Goal: Task Accomplishment & Management: Use online tool/utility

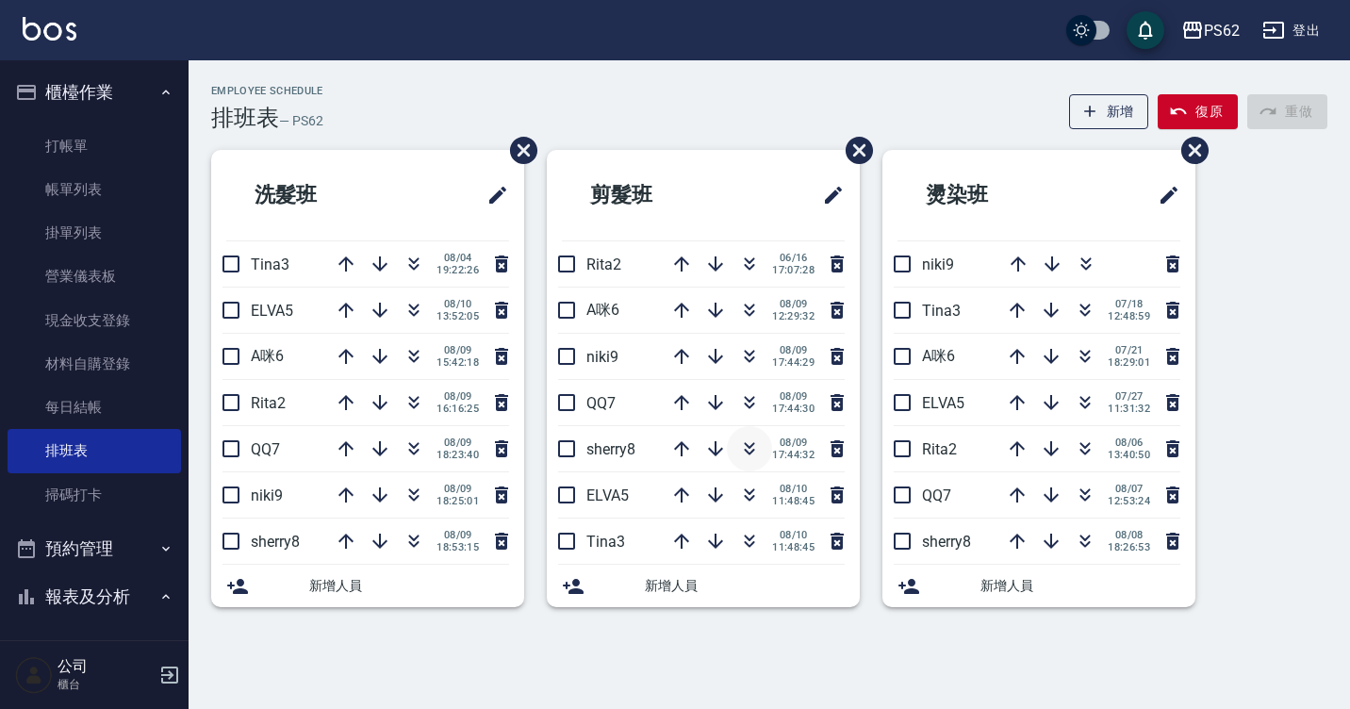
click at [758, 455] on icon "button" at bounding box center [749, 449] width 23 height 23
click at [118, 156] on link "打帳單" at bounding box center [95, 145] width 174 height 43
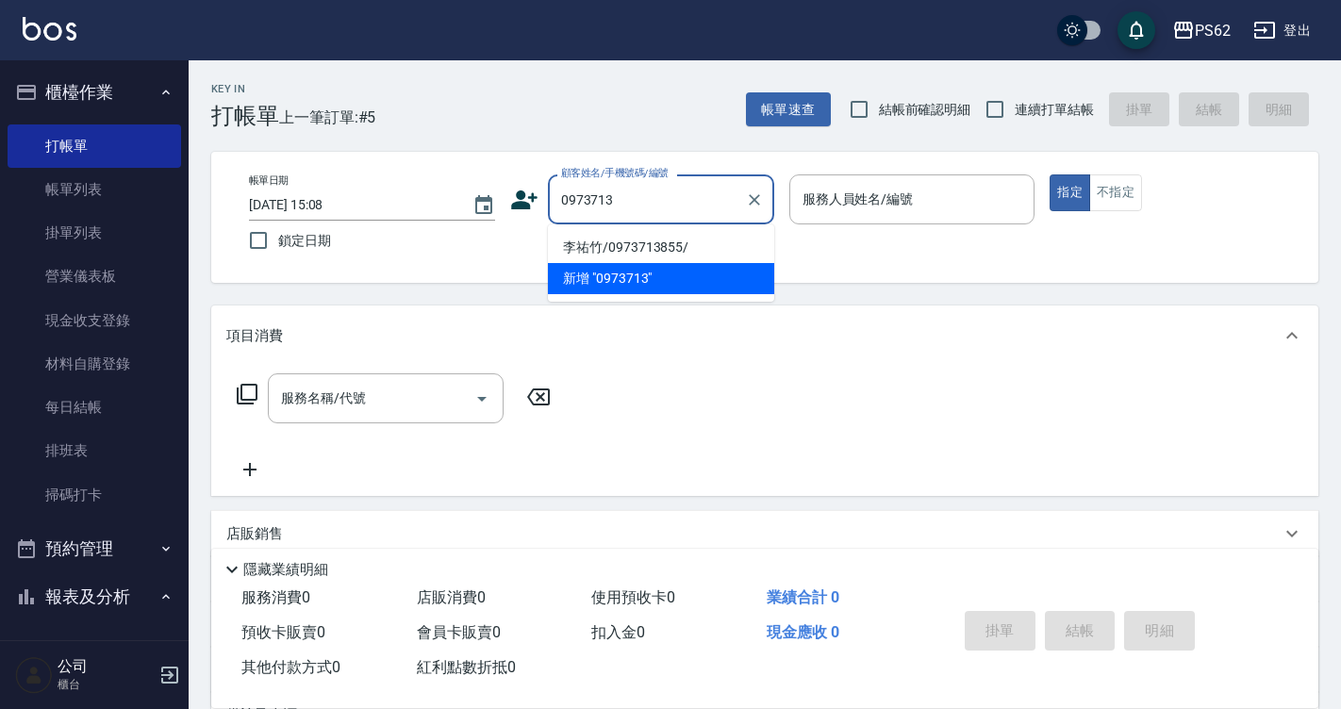
type input "李祐竹/0973713855/"
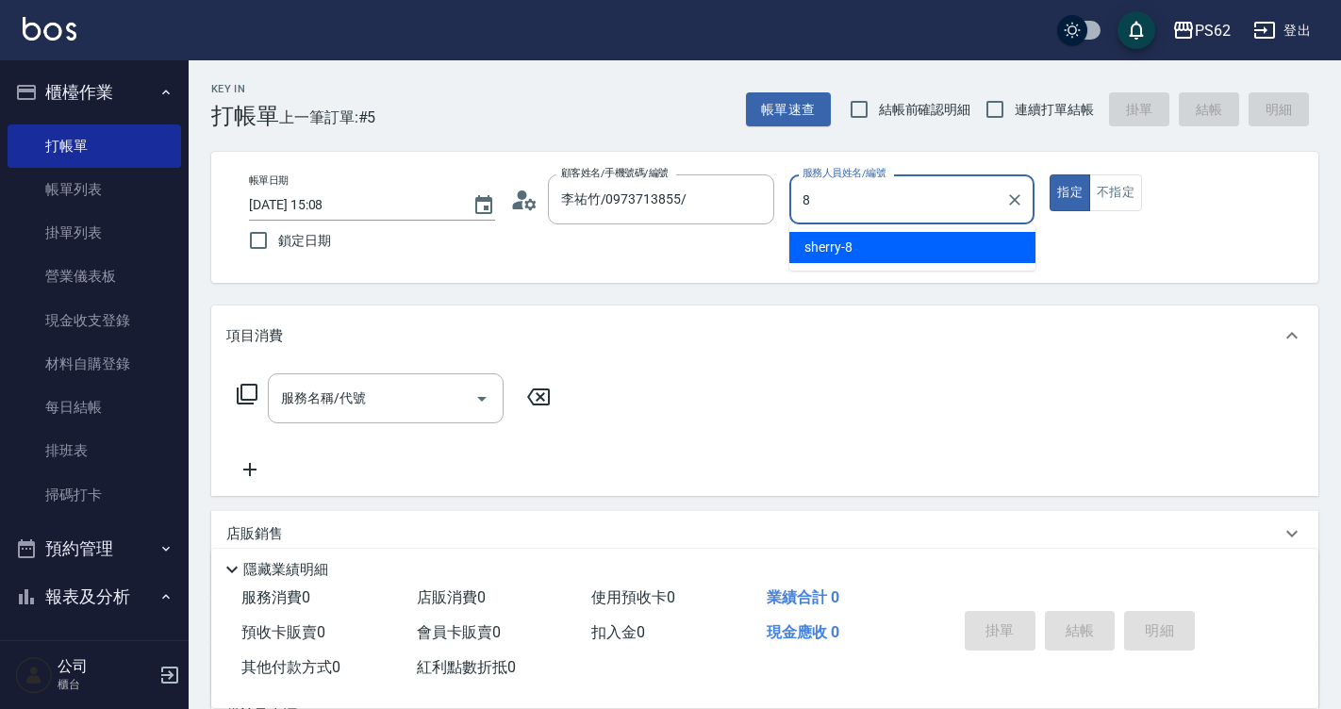
type input "sherry-8"
type button "true"
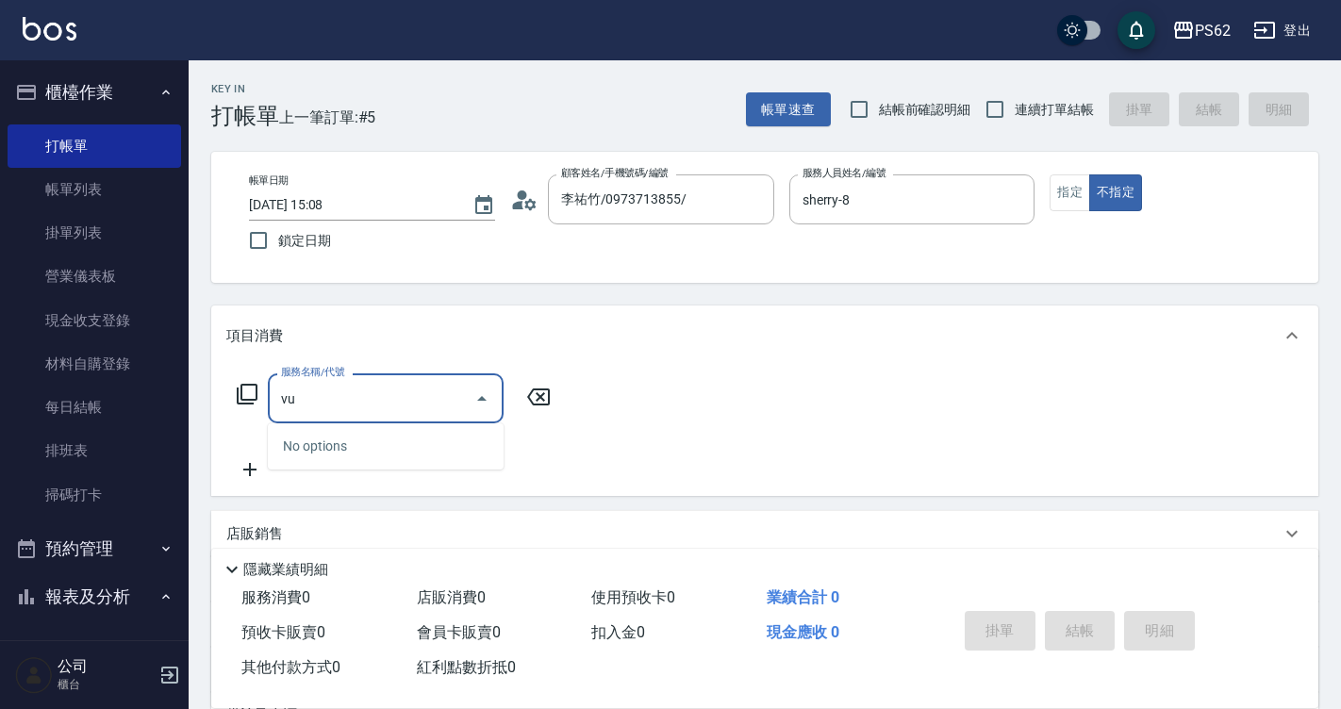
type input "v"
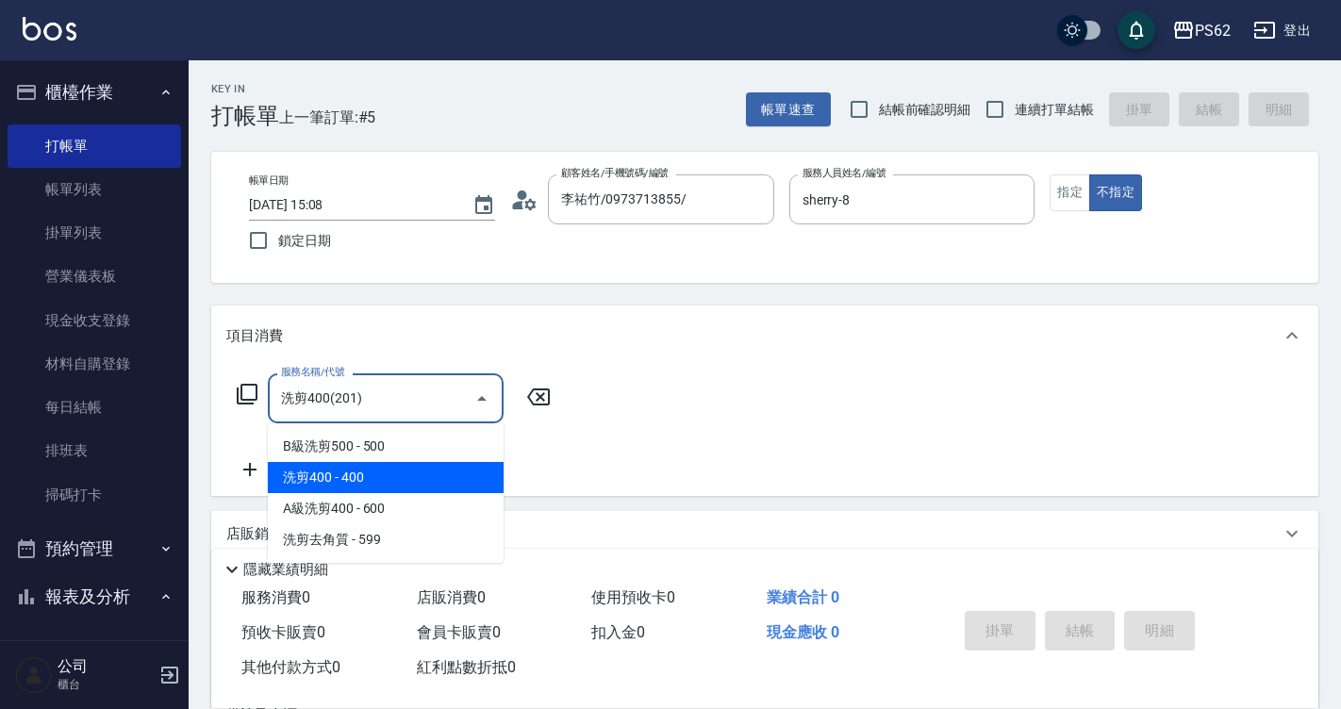
type input "洗剪400(201)"
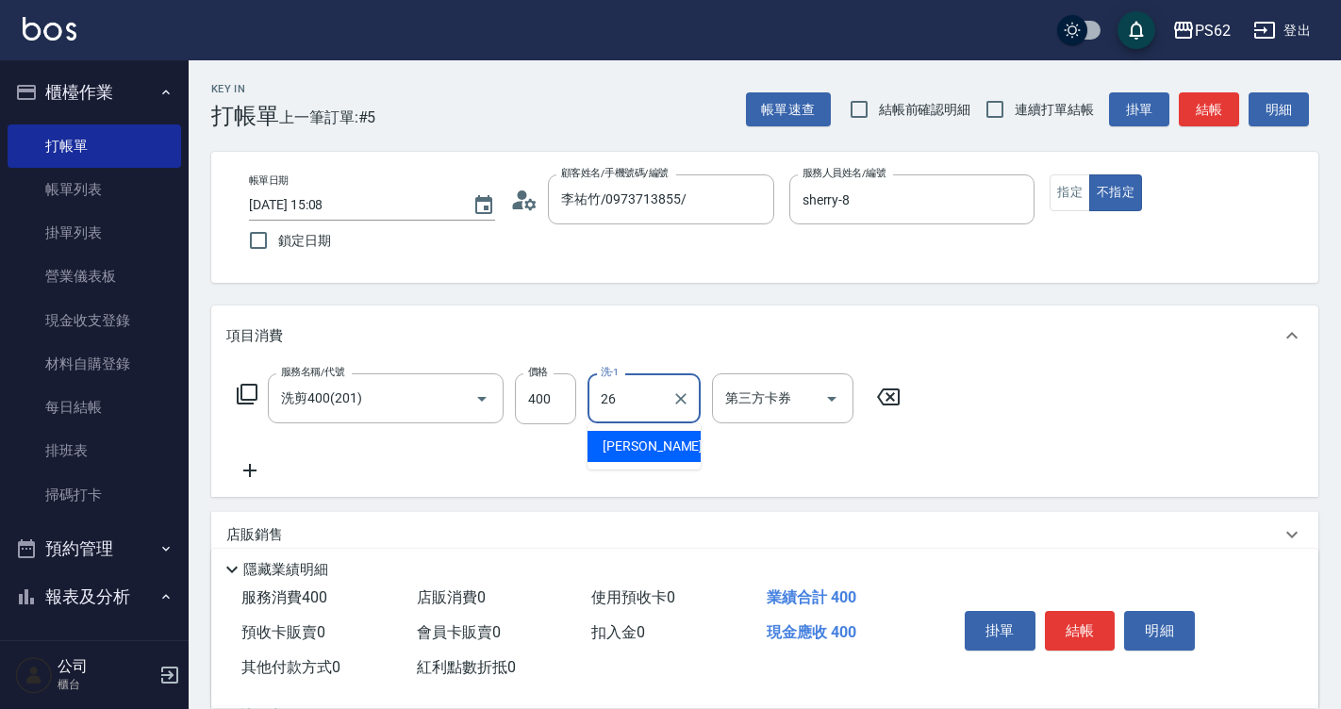
type input "[PERSON_NAME]-26"
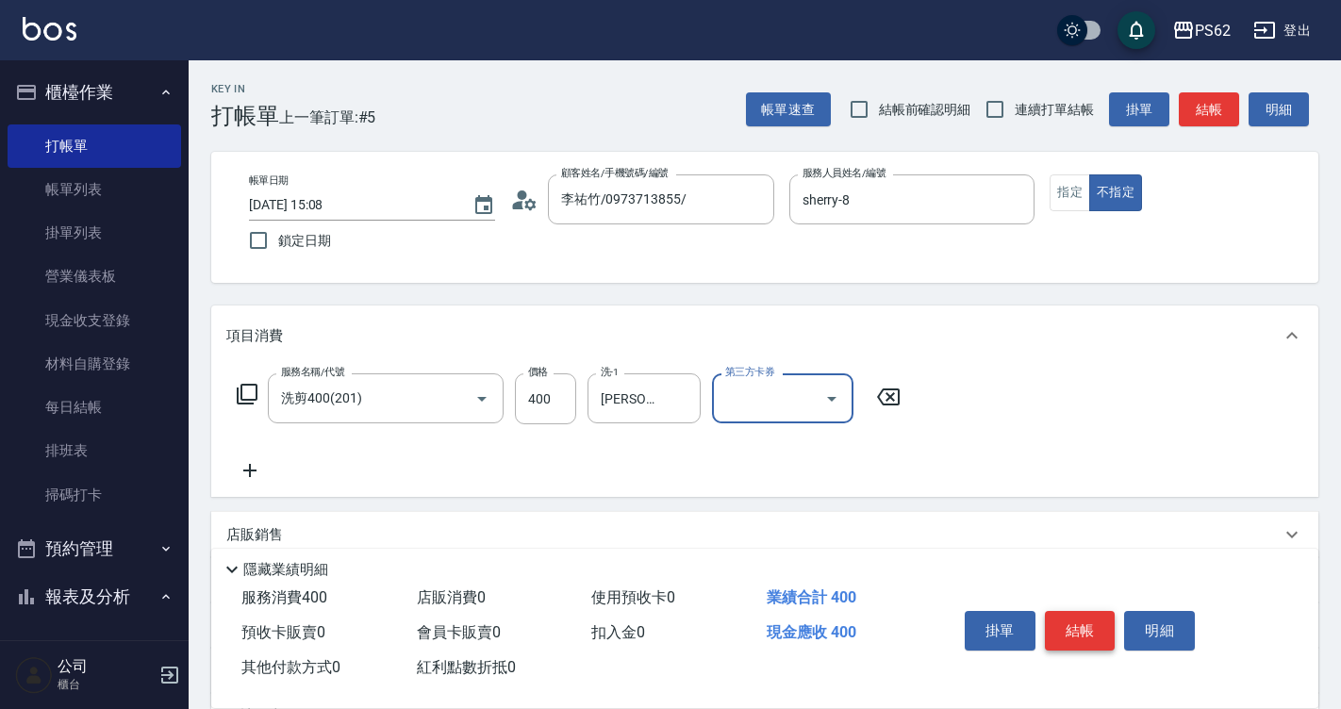
click at [1080, 612] on button "結帳" at bounding box center [1080, 631] width 71 height 40
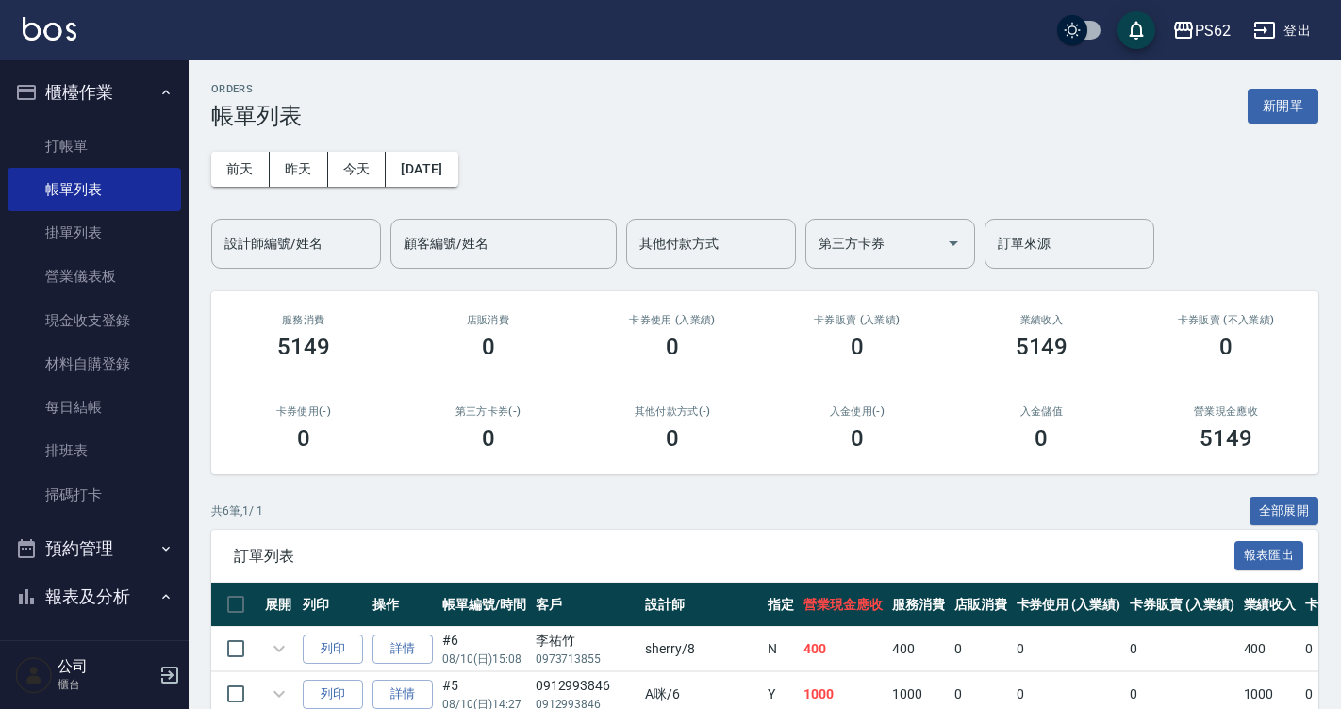
drag, startPoint x: 100, startPoint y: 155, endPoint x: 455, endPoint y: 198, distance: 357.2
click at [100, 155] on link "打帳單" at bounding box center [95, 145] width 174 height 43
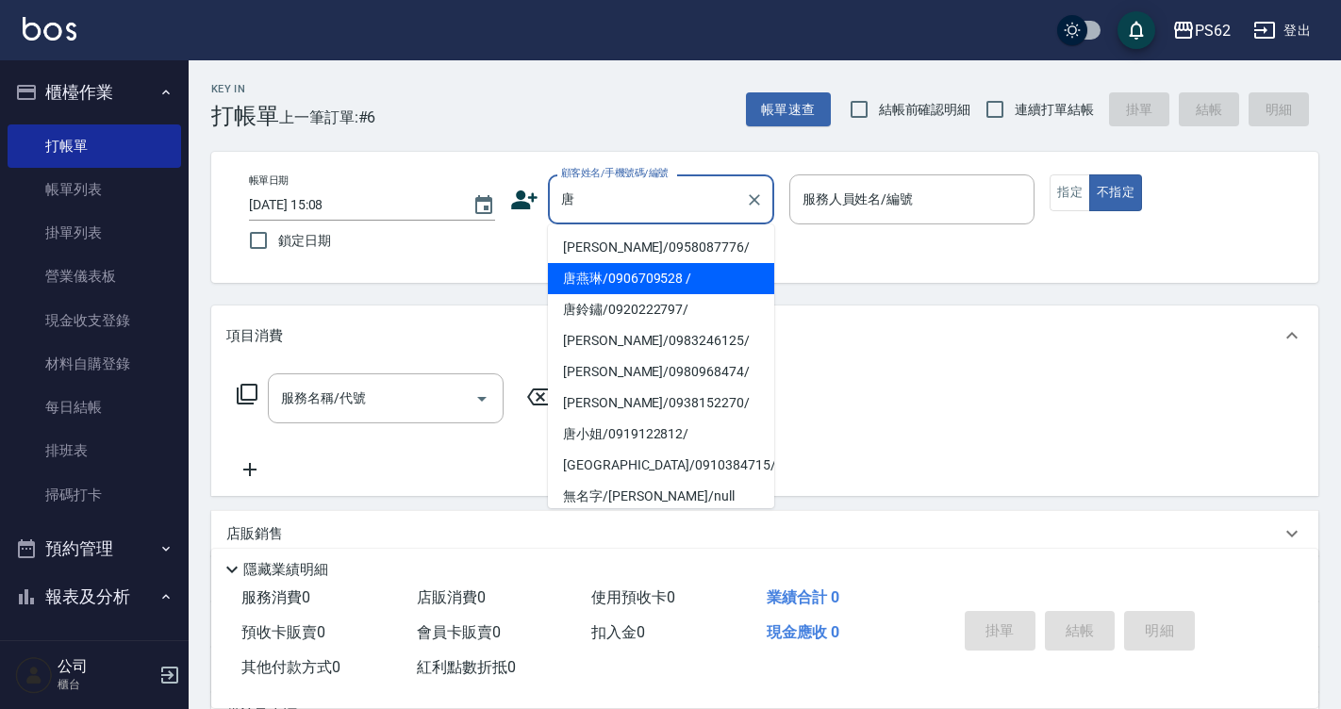
type input "唐燕琳/0906709528 /"
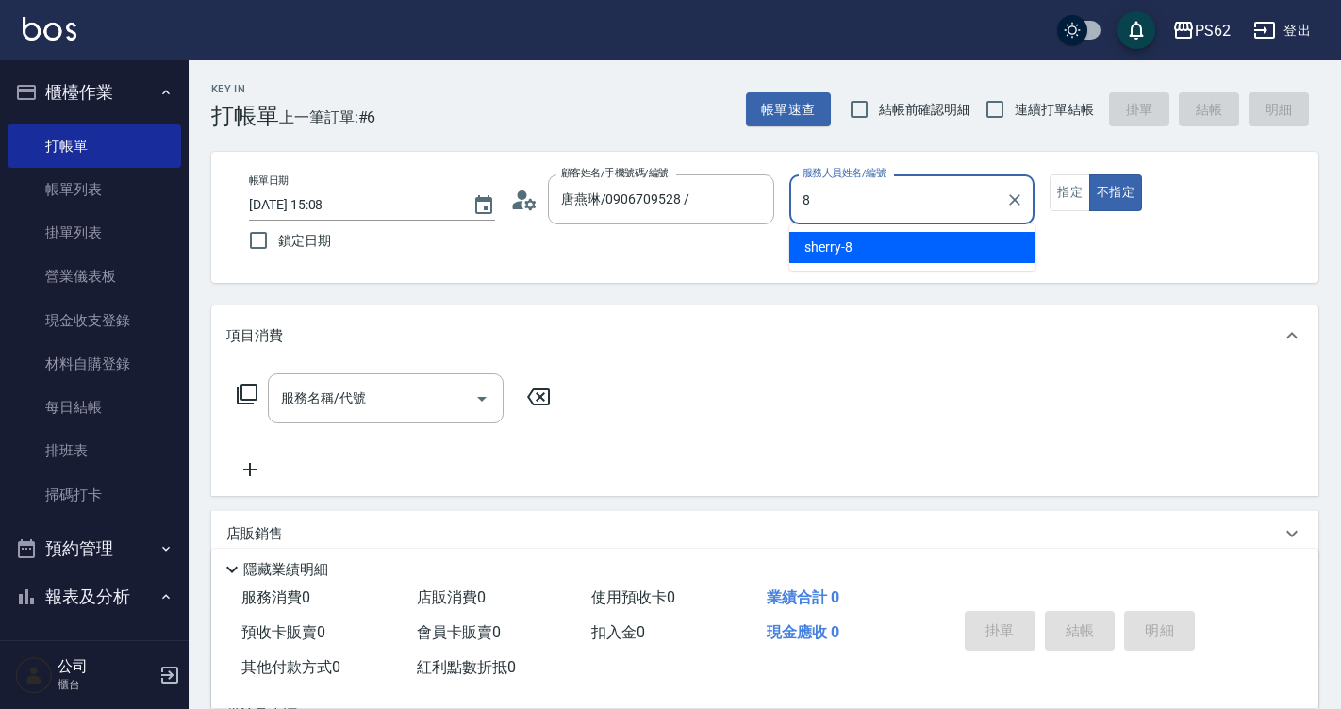
type input "sherry-8"
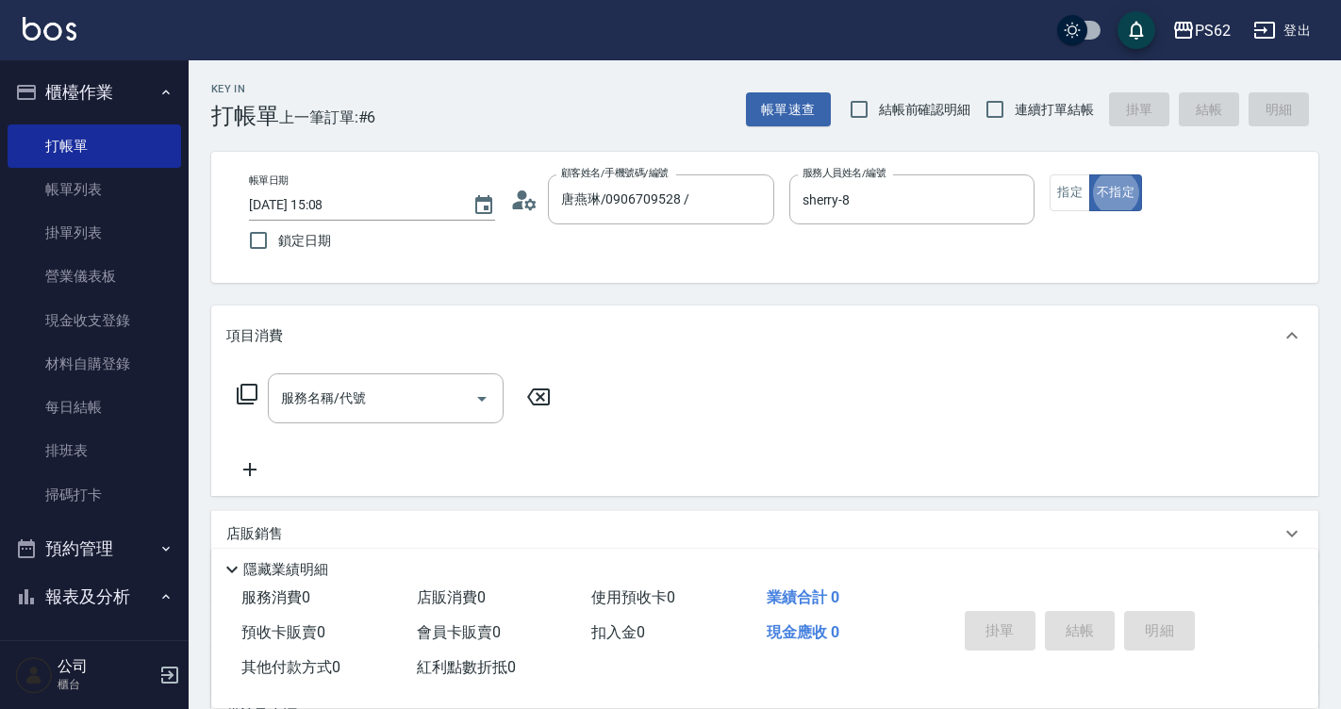
type button "false"
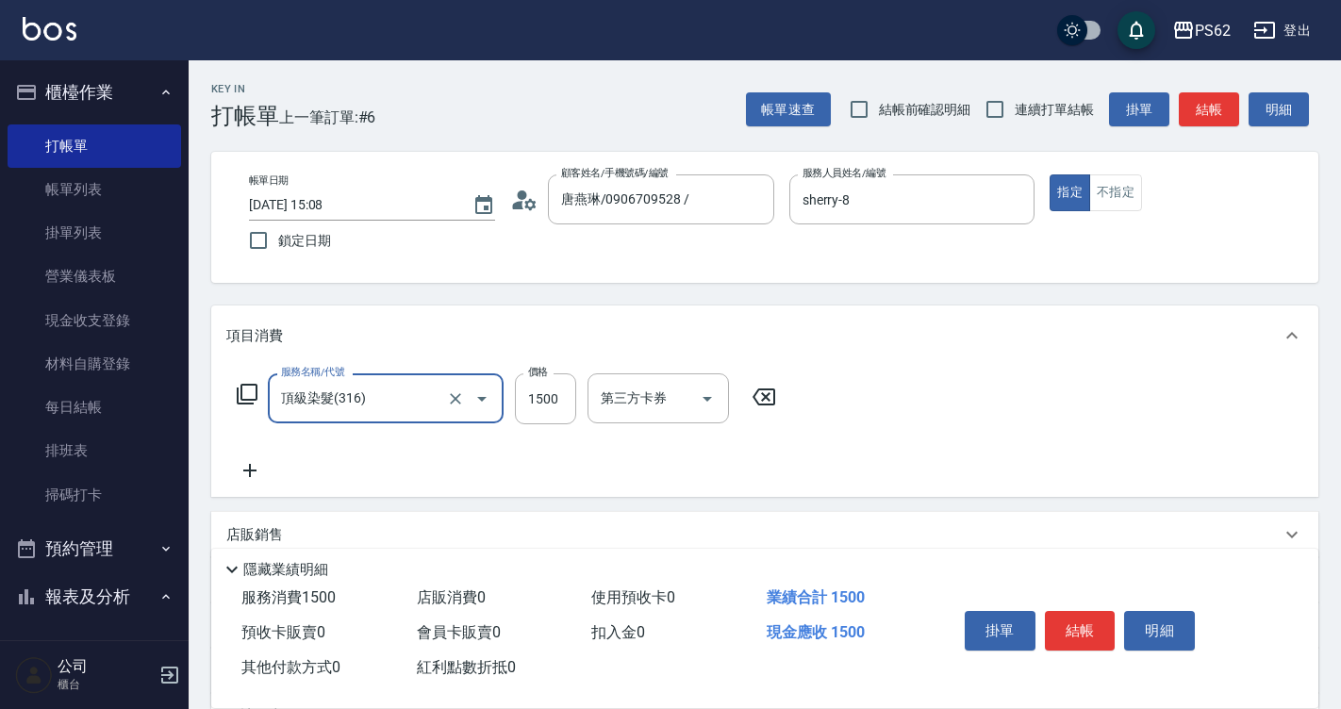
type input "頂級染髮(316)"
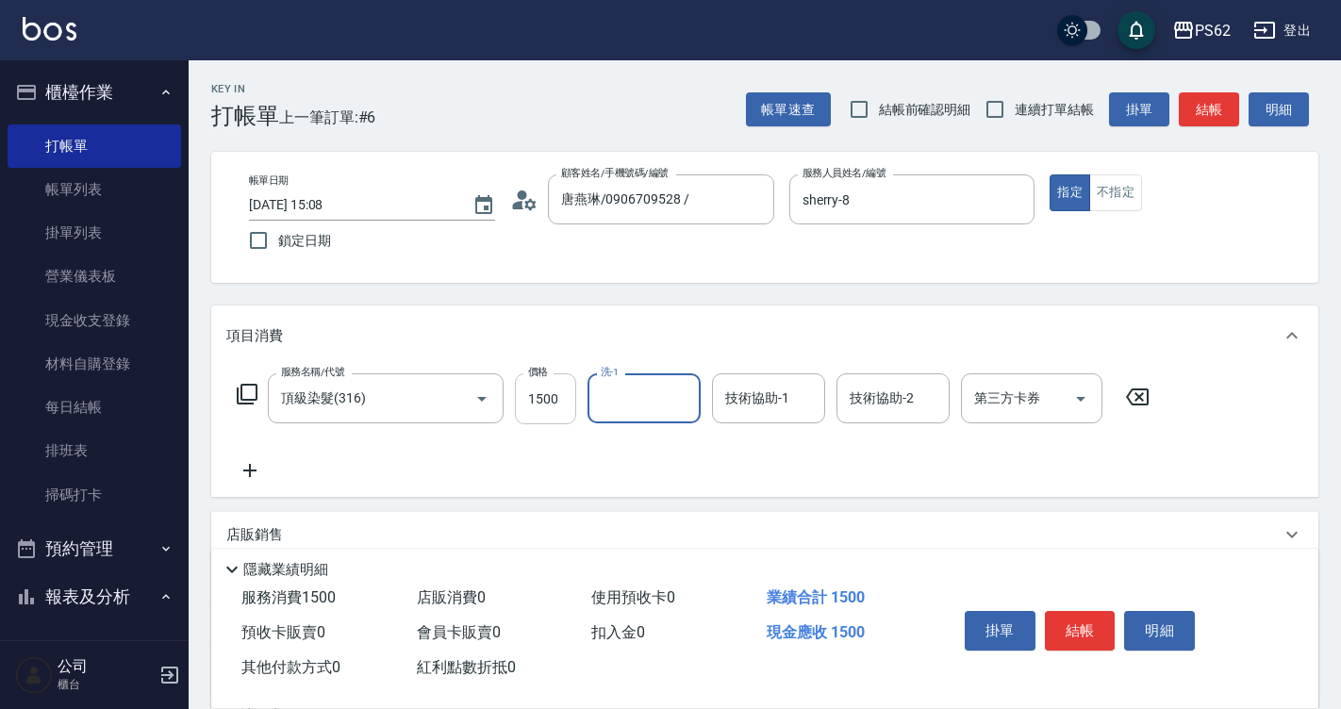
click at [525, 406] on input "1500" at bounding box center [545, 398] width 61 height 51
type input "3228"
click at [1069, 621] on button "結帳" at bounding box center [1080, 631] width 71 height 40
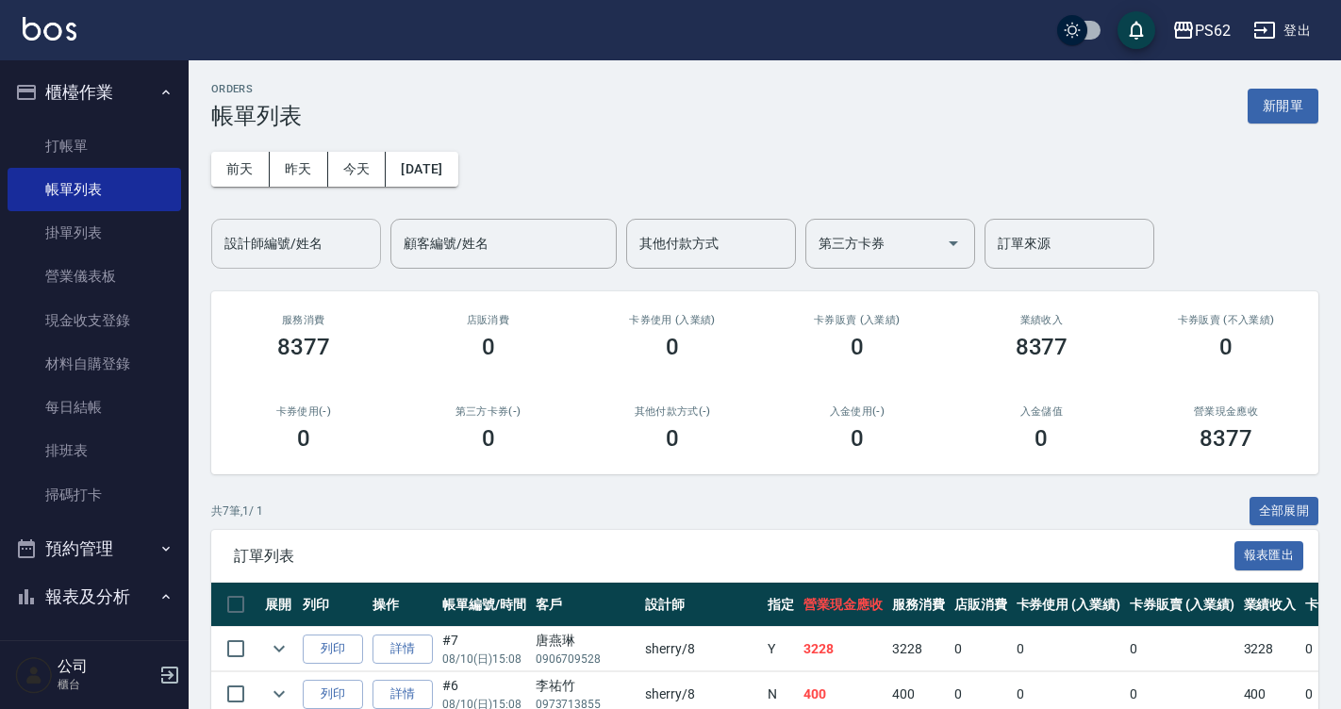
click at [283, 266] on div "設計師編號/姓名" at bounding box center [296, 244] width 170 height 50
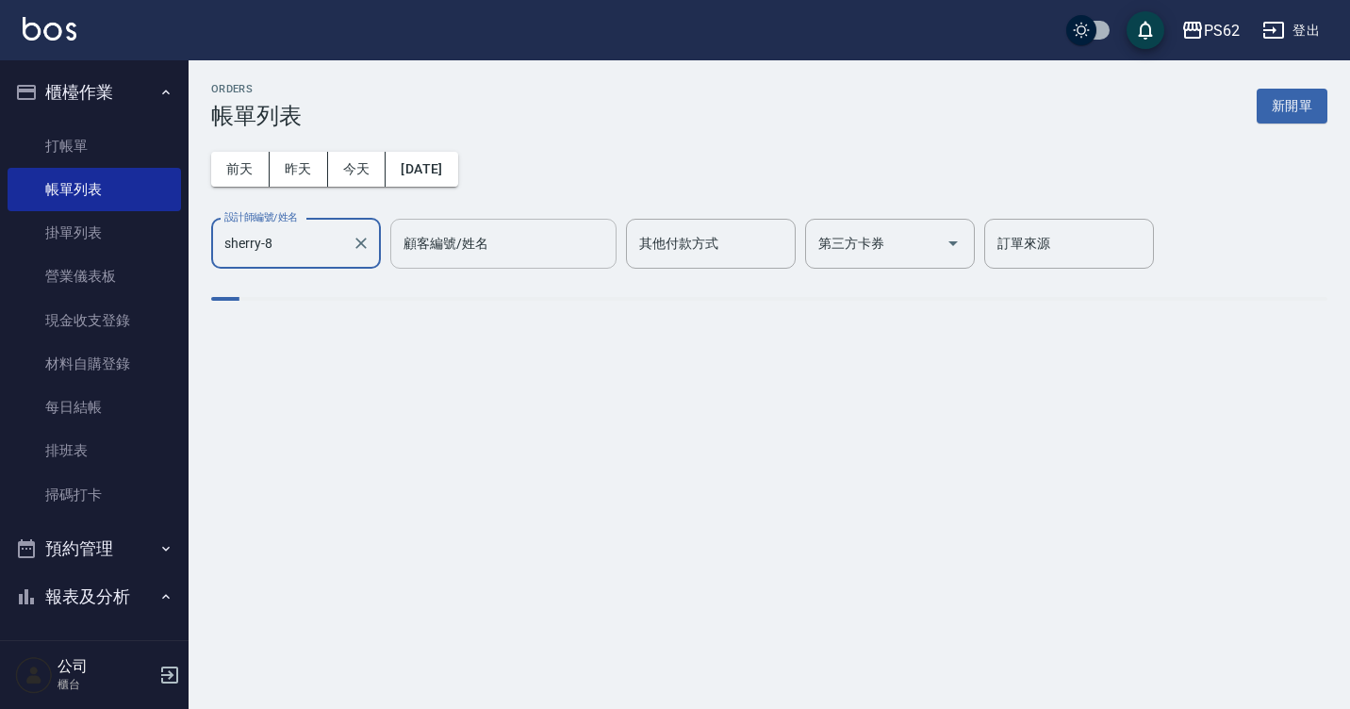
type input "sherry-8"
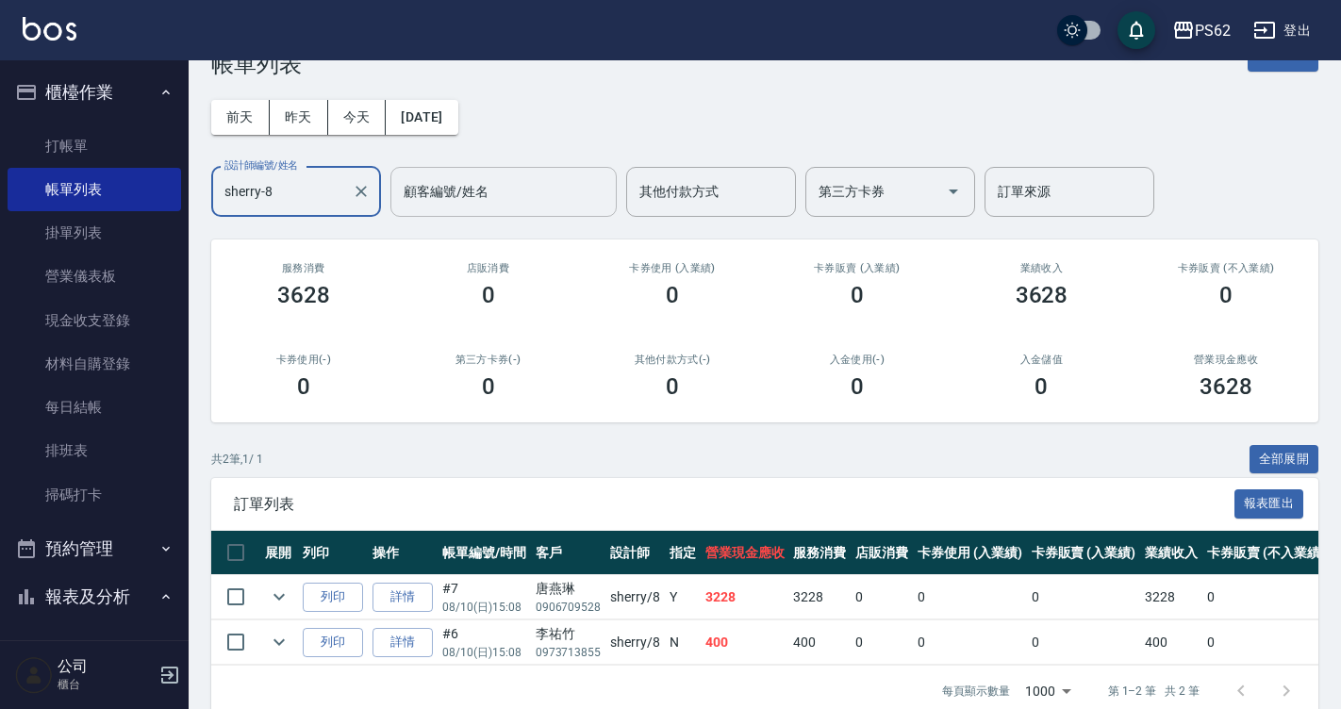
scroll to position [96, 0]
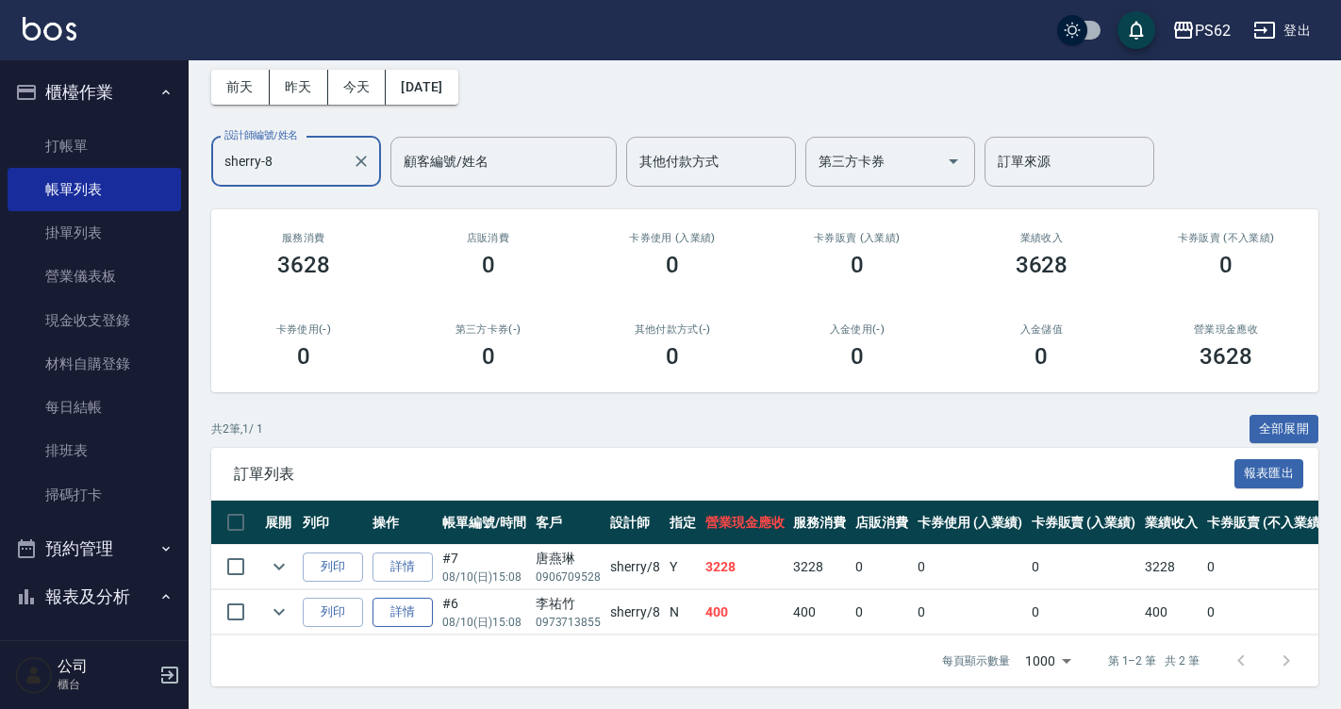
click at [419, 604] on link "詳情" at bounding box center [403, 612] width 60 height 29
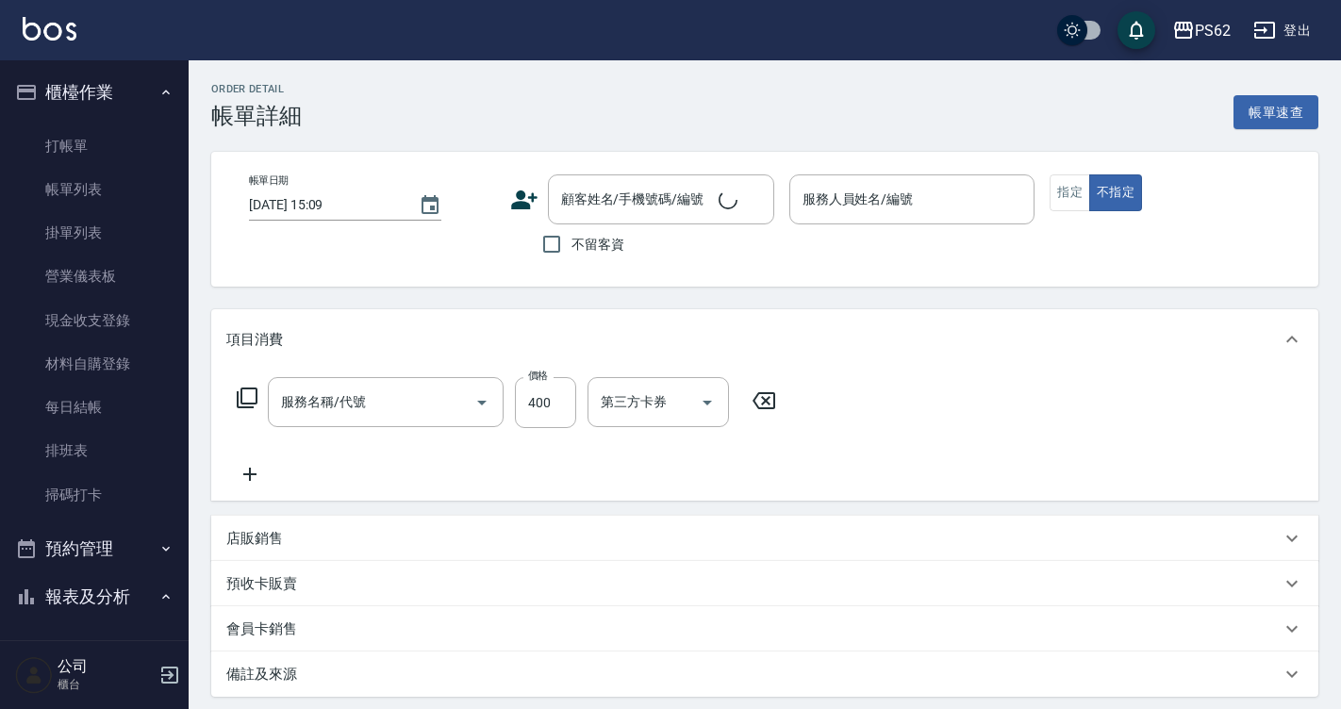
type input "[DATE] 15:08"
type input "sherry-8"
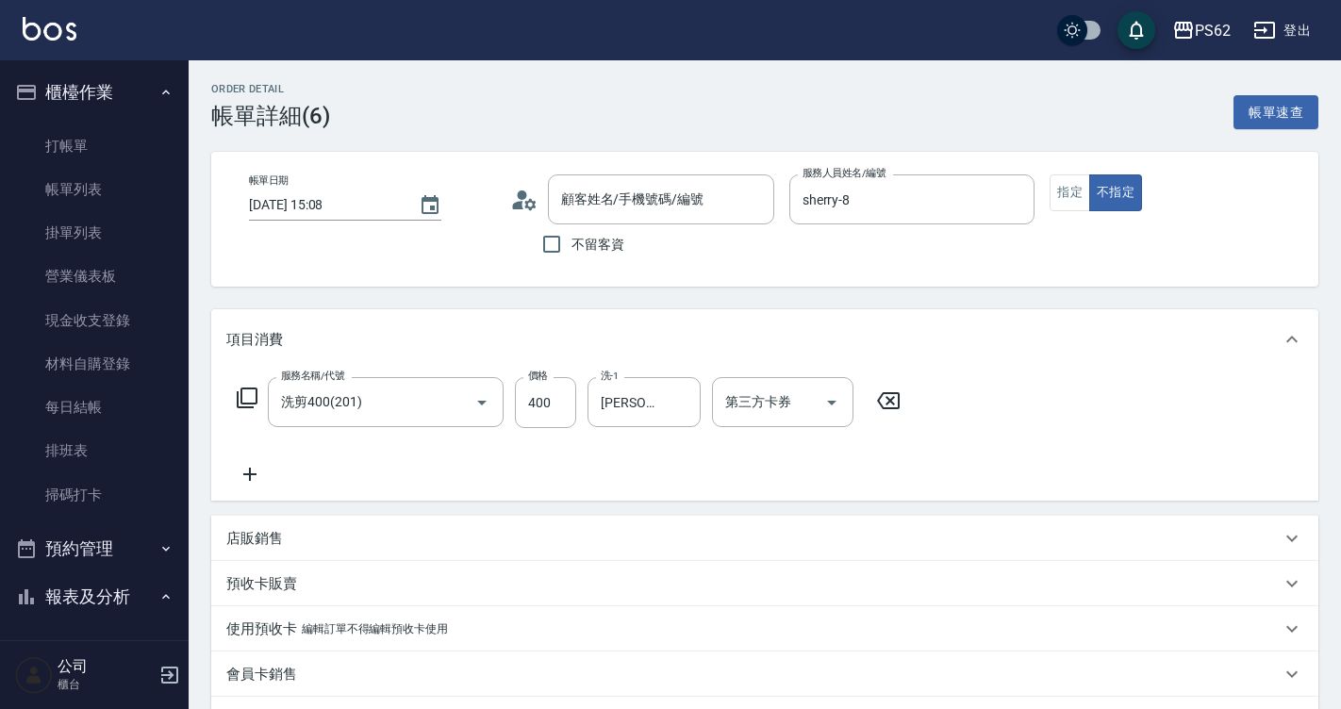
type input "洗剪400(201)"
type input "李祐竹/0973713855/"
click at [522, 203] on icon at bounding box center [517, 205] width 11 height 8
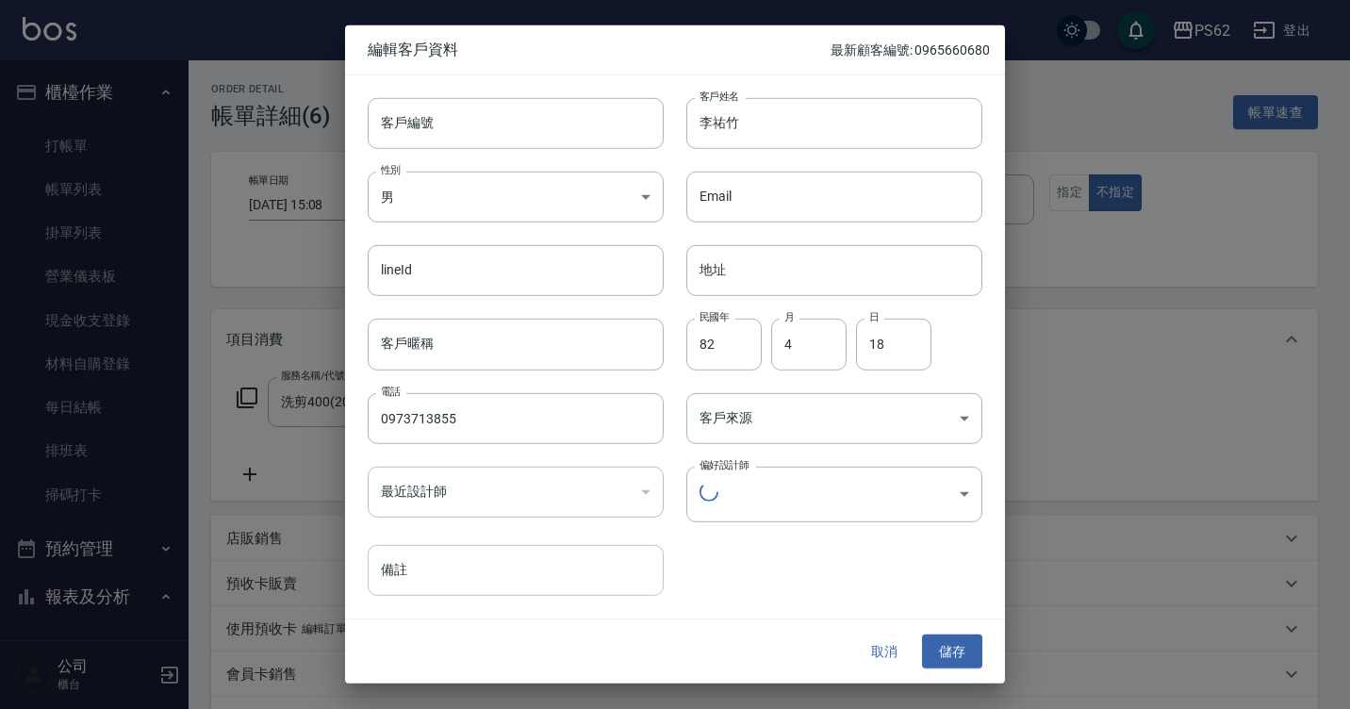
type input "b49a5829-06e9-4c43-8947-af726b55f7b7"
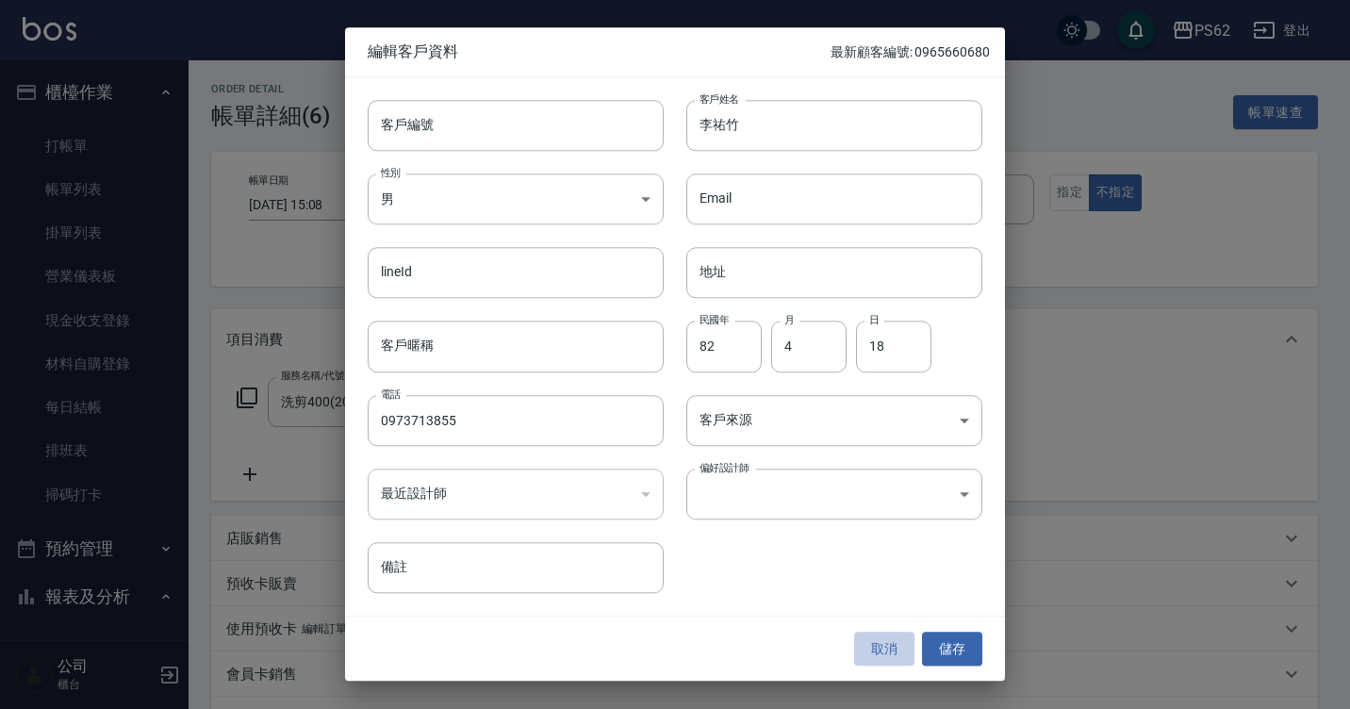
click at [899, 666] on button "取消" at bounding box center [884, 649] width 60 height 35
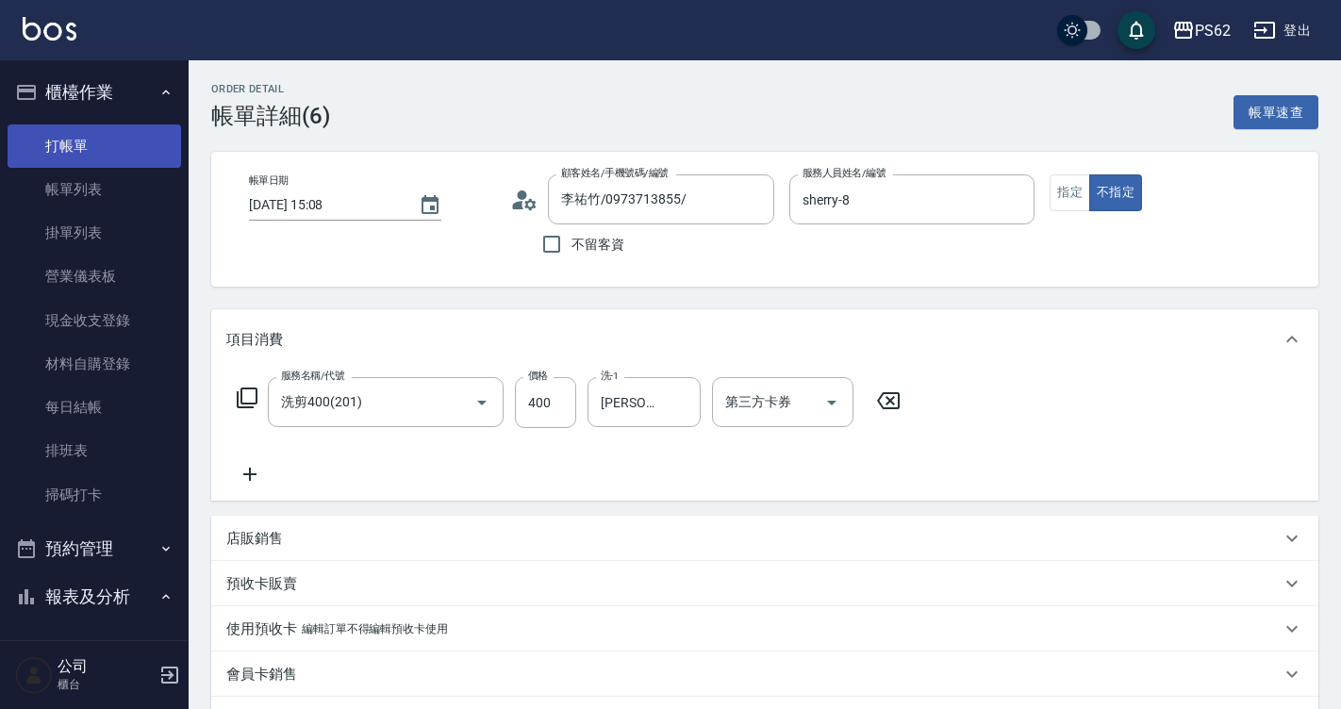
click at [103, 136] on link "打帳單" at bounding box center [95, 145] width 174 height 43
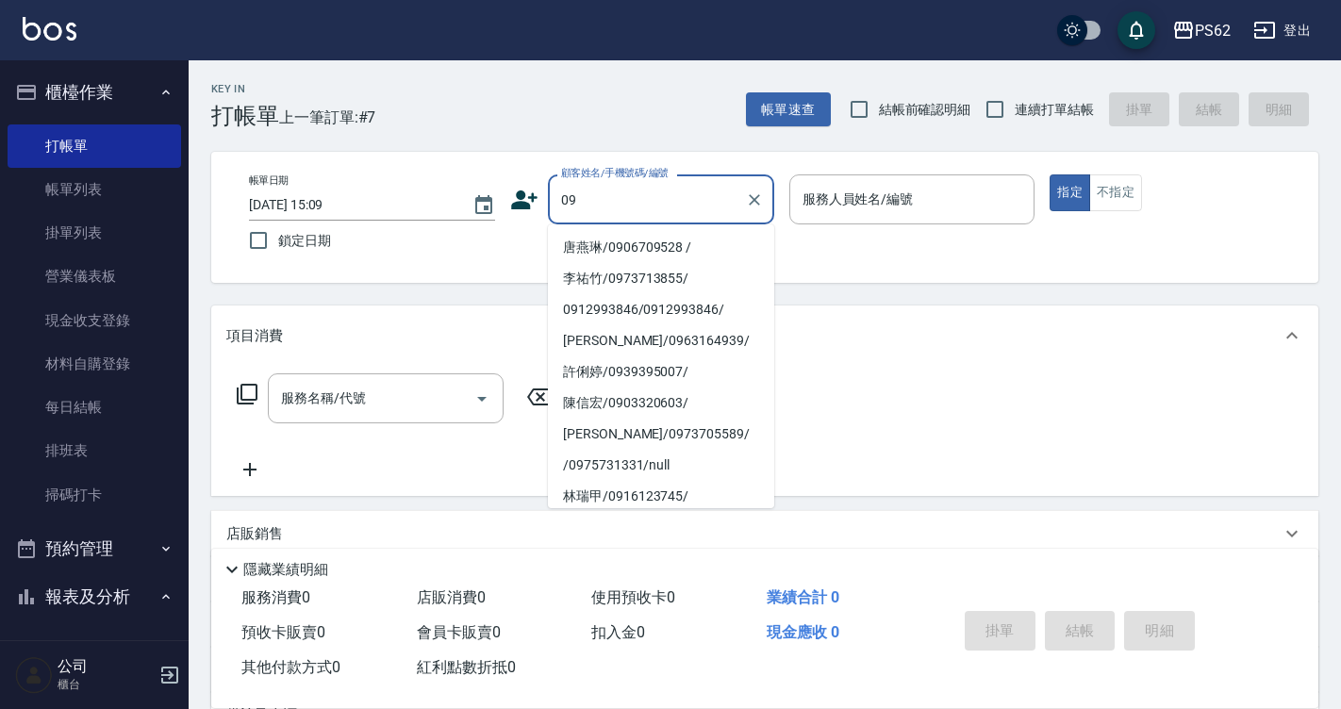
type input "唐燕琳/0906709528 /"
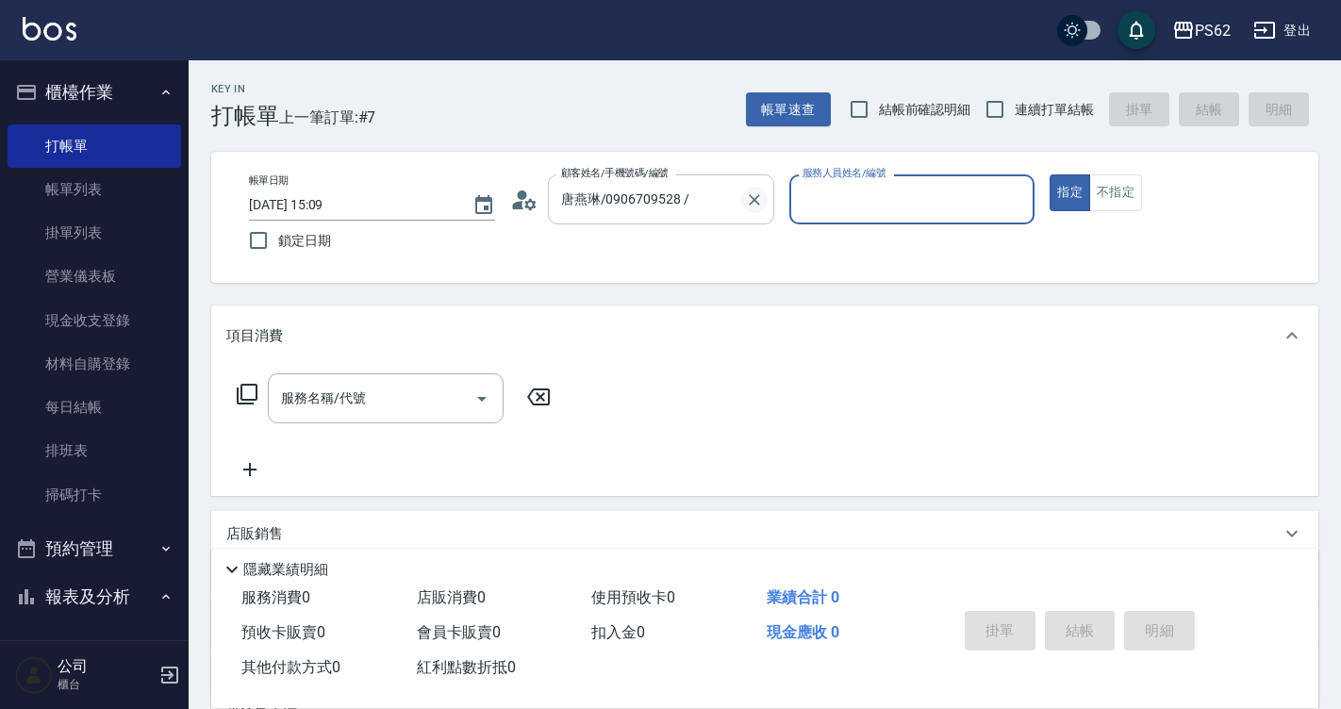
click at [763, 206] on icon "Clear" at bounding box center [754, 199] width 19 height 19
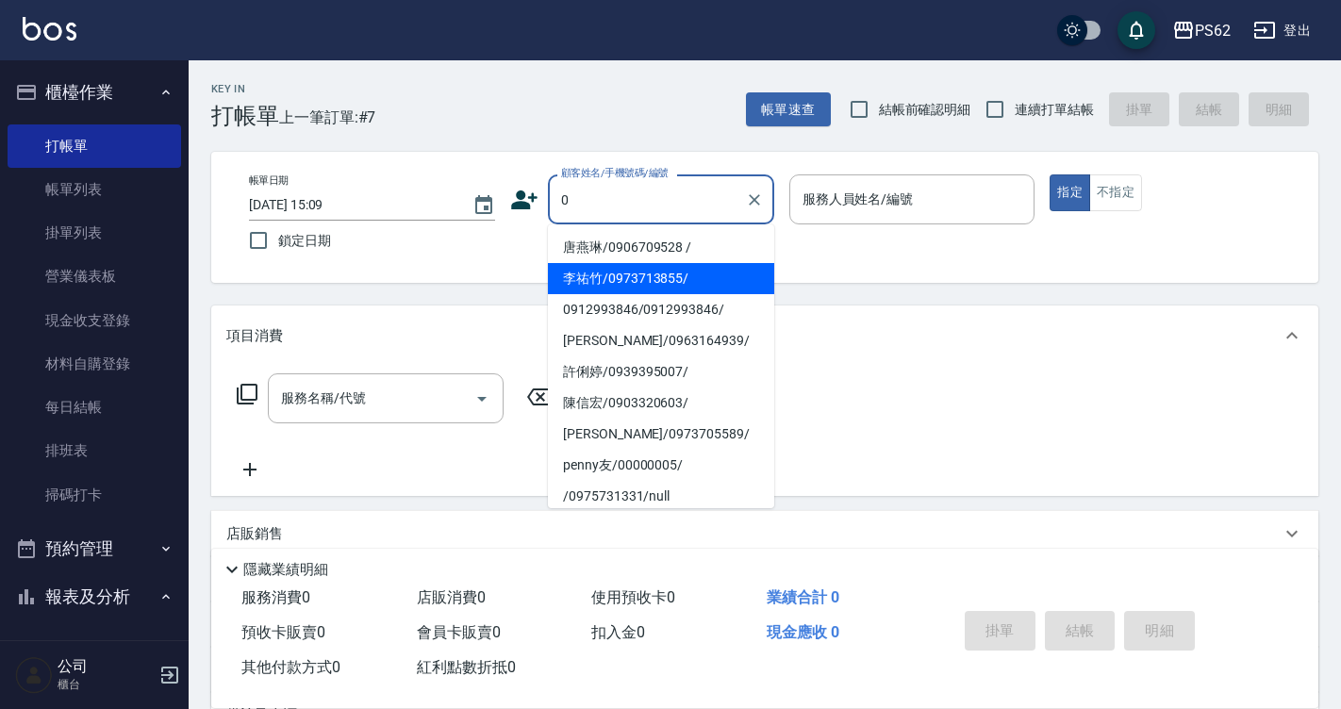
click at [606, 272] on li "李祐竹/0973713855/" at bounding box center [661, 278] width 226 height 31
type input "李祐竹/0973713855/"
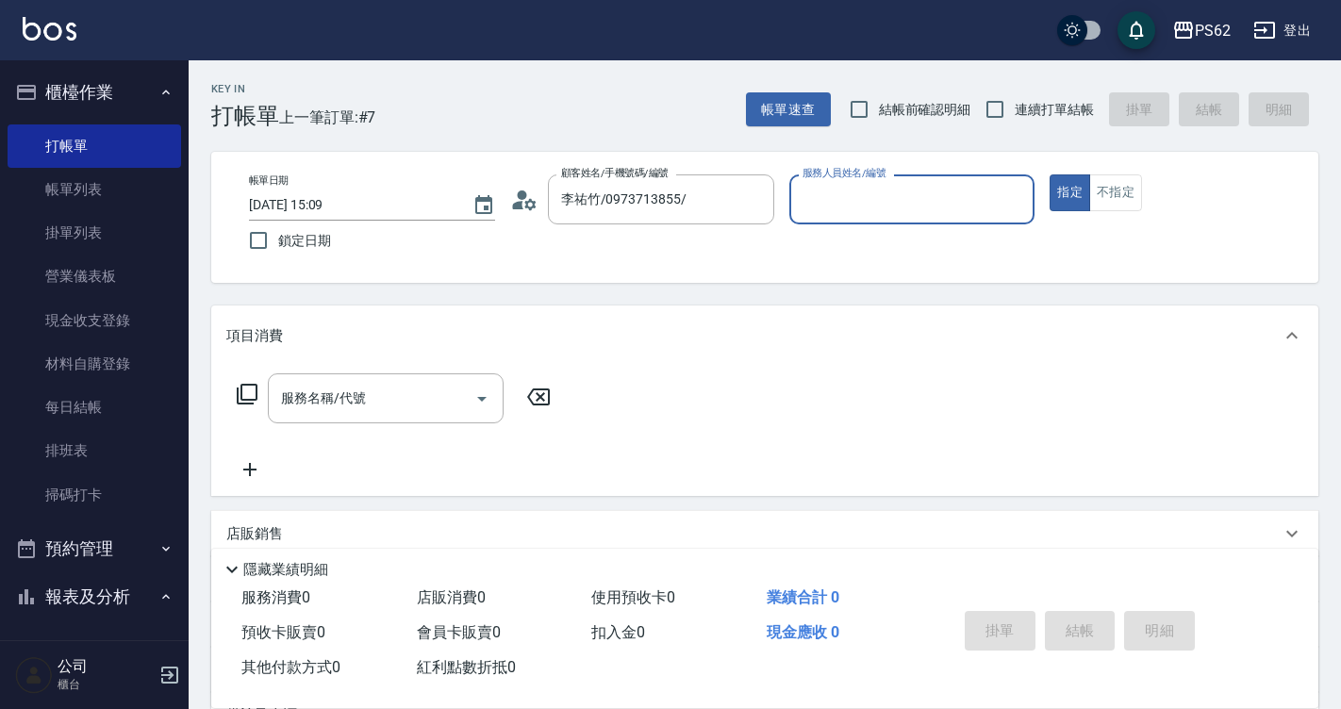
click at [535, 206] on icon at bounding box center [529, 203] width 11 height 11
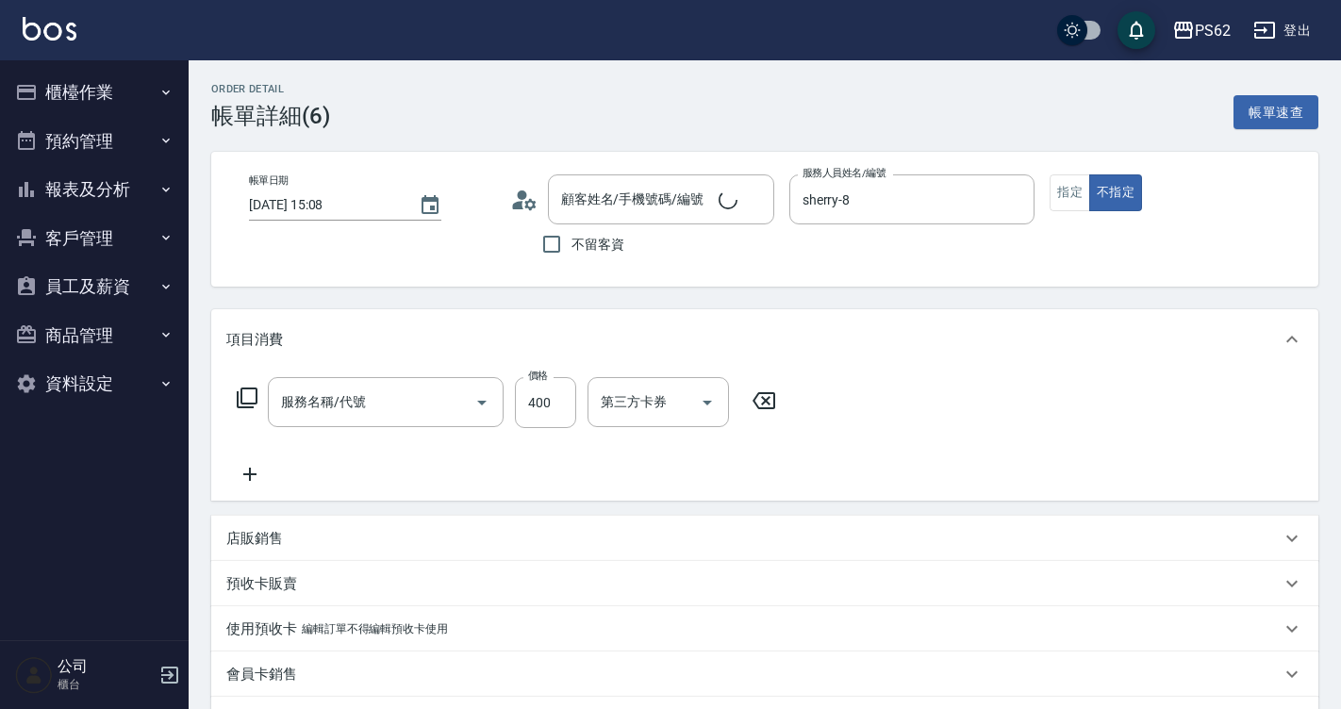
type input "李祐竹/0973713855/"
type input "洗剪400(201)"
click at [76, 58] on div "PS62 登出" at bounding box center [670, 30] width 1341 height 60
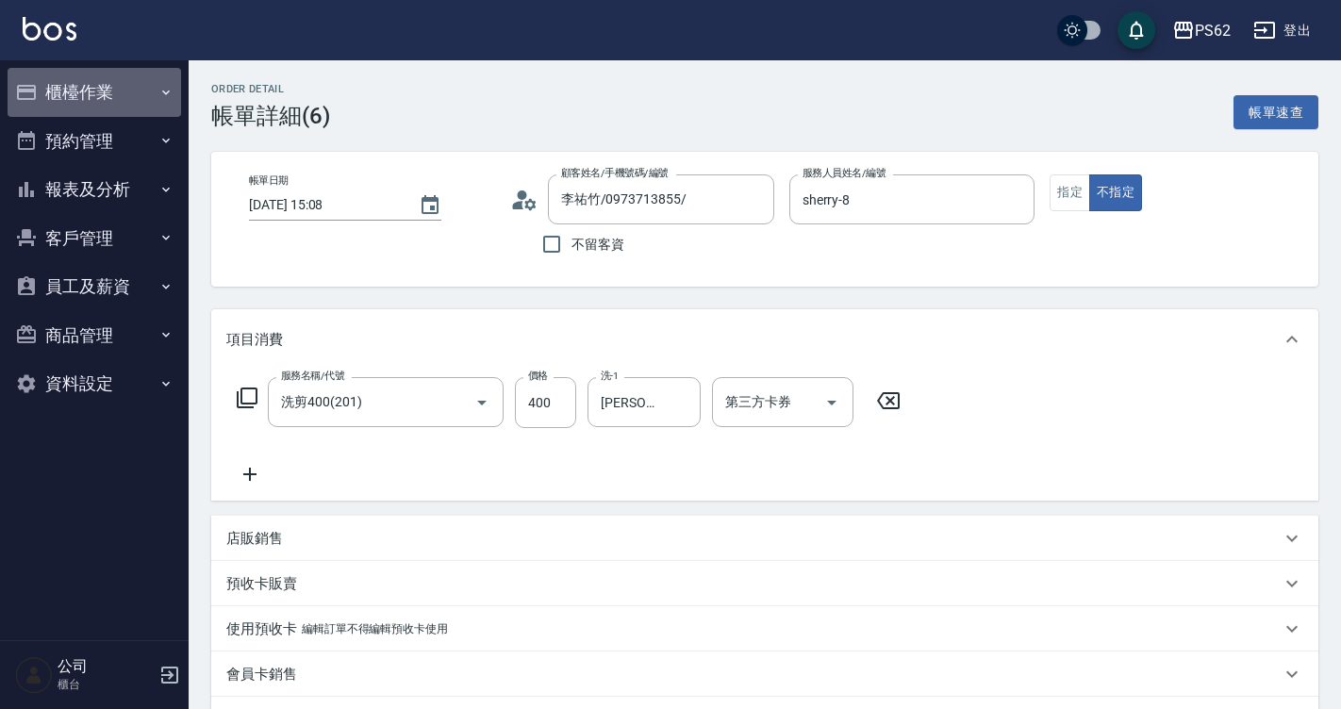
click at [47, 91] on button "櫃檯作業" at bounding box center [95, 92] width 174 height 49
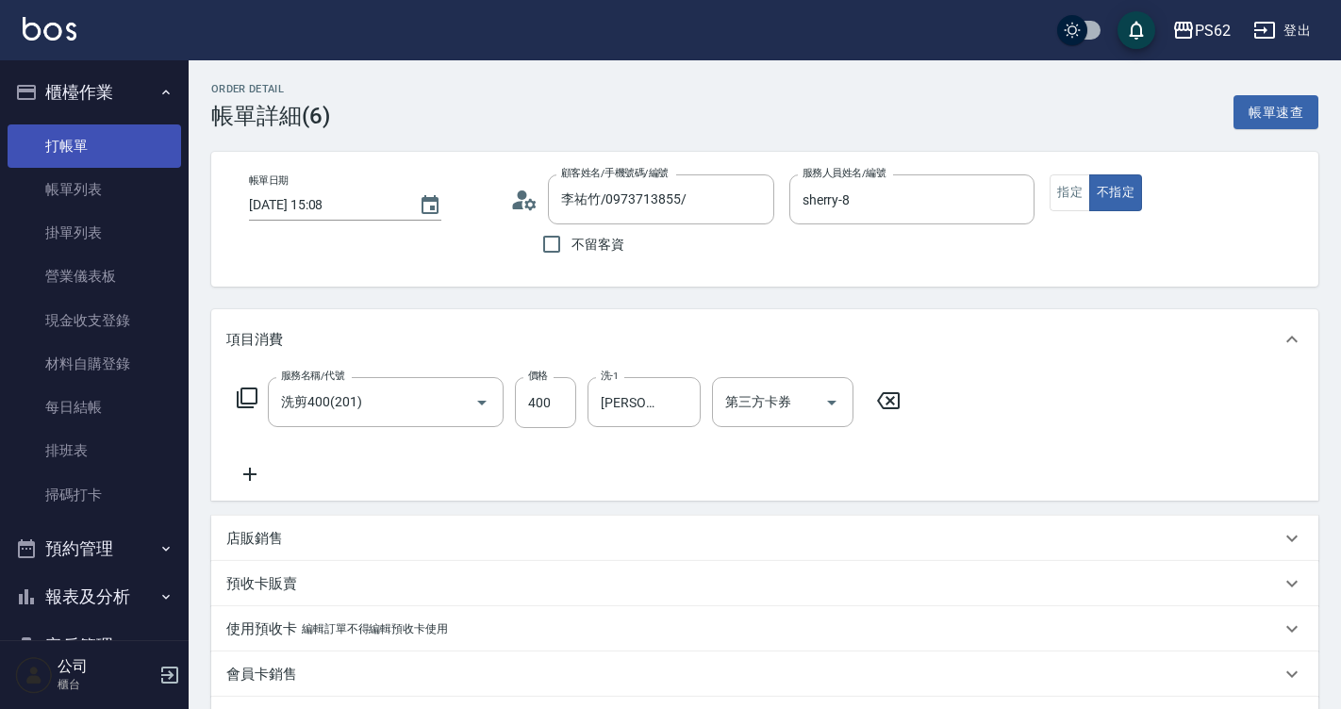
click at [58, 166] on link "打帳單" at bounding box center [95, 145] width 174 height 43
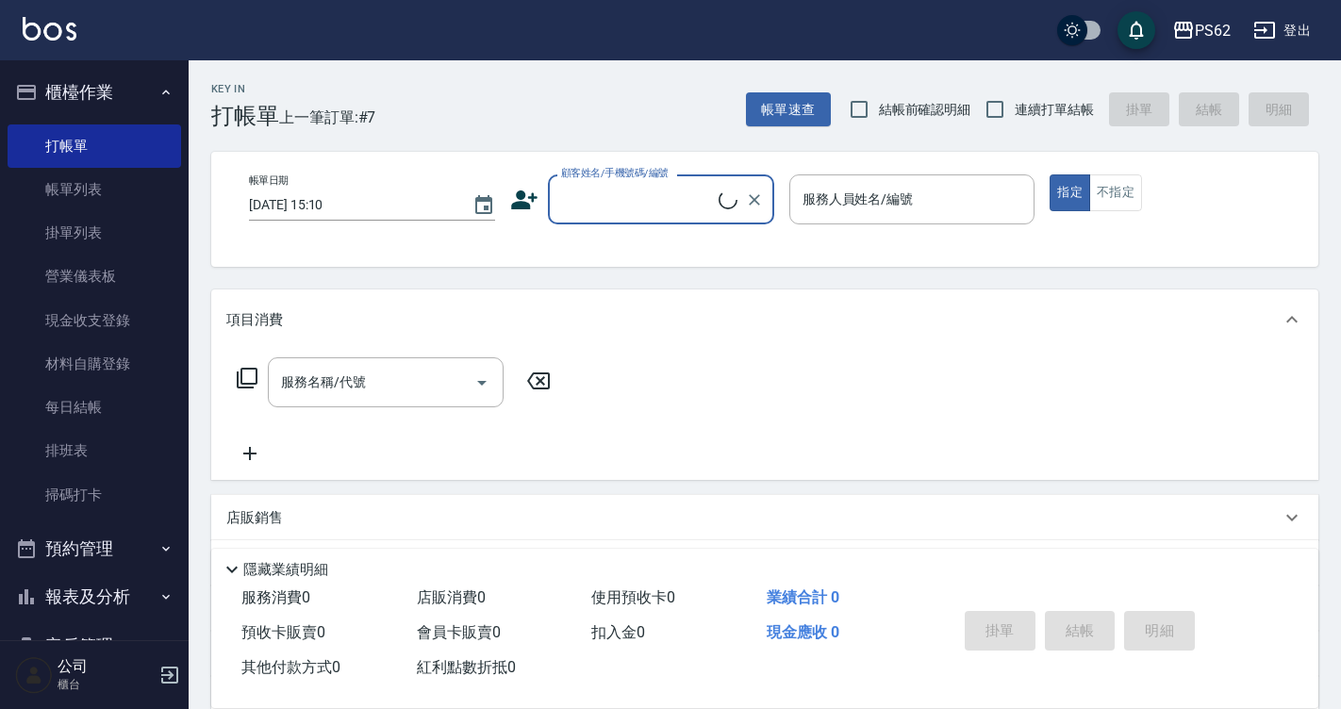
scroll to position [198, 0]
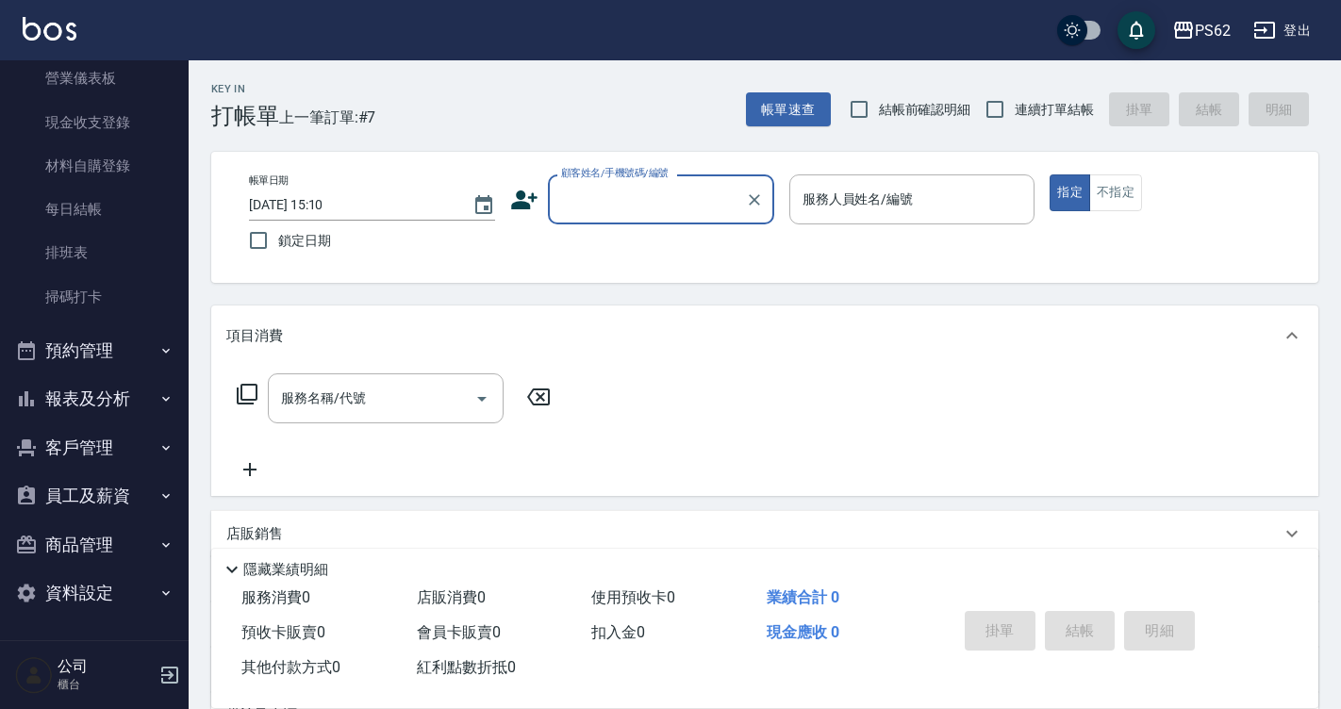
click at [125, 459] on button "客戶管理" at bounding box center [95, 447] width 174 height 49
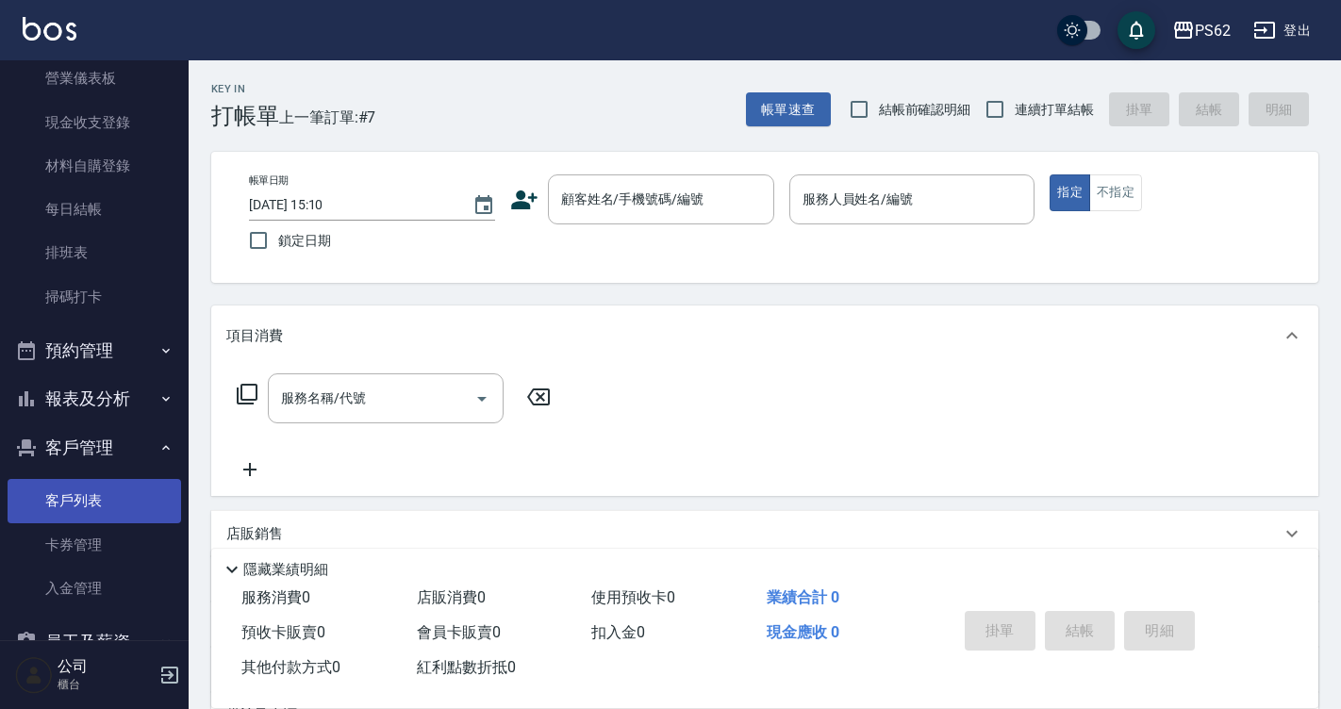
click at [98, 496] on link "客戶列表" at bounding box center [95, 500] width 174 height 43
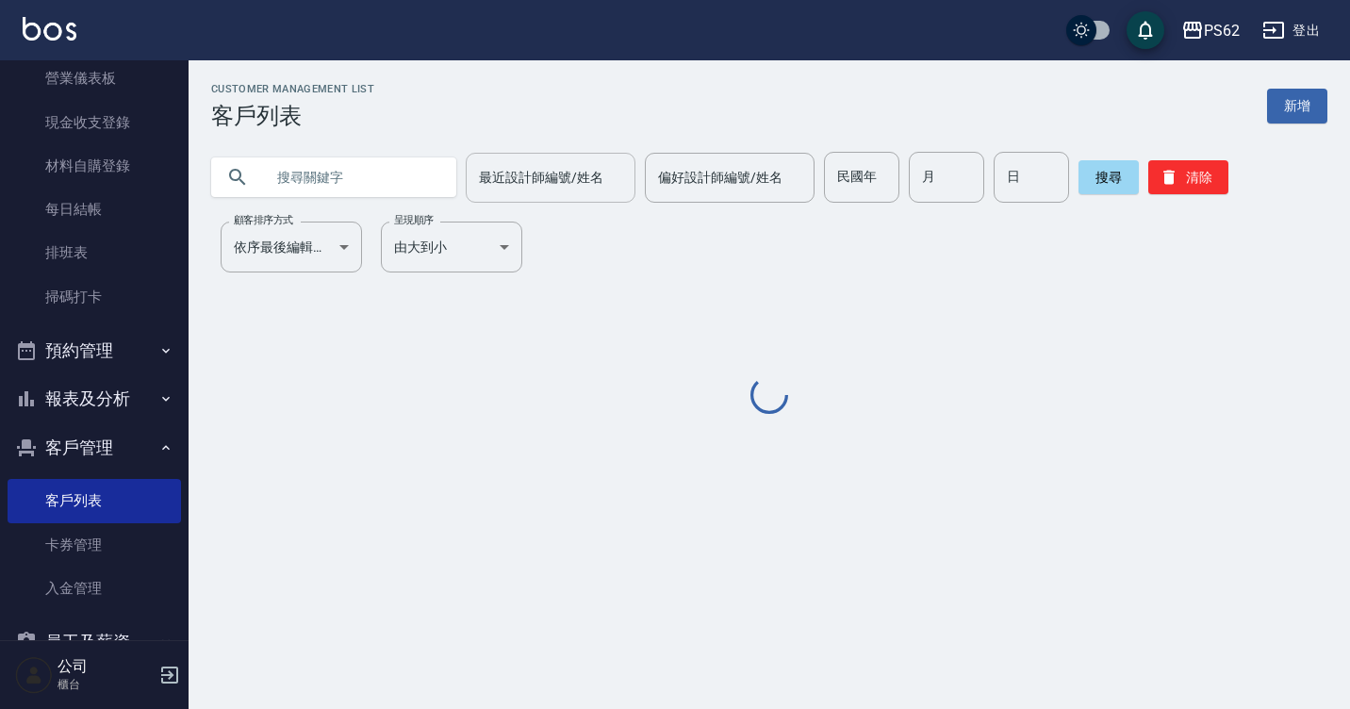
click at [561, 173] on input "最近設計師編號/姓名" at bounding box center [550, 177] width 153 height 33
type input "sherry-8"
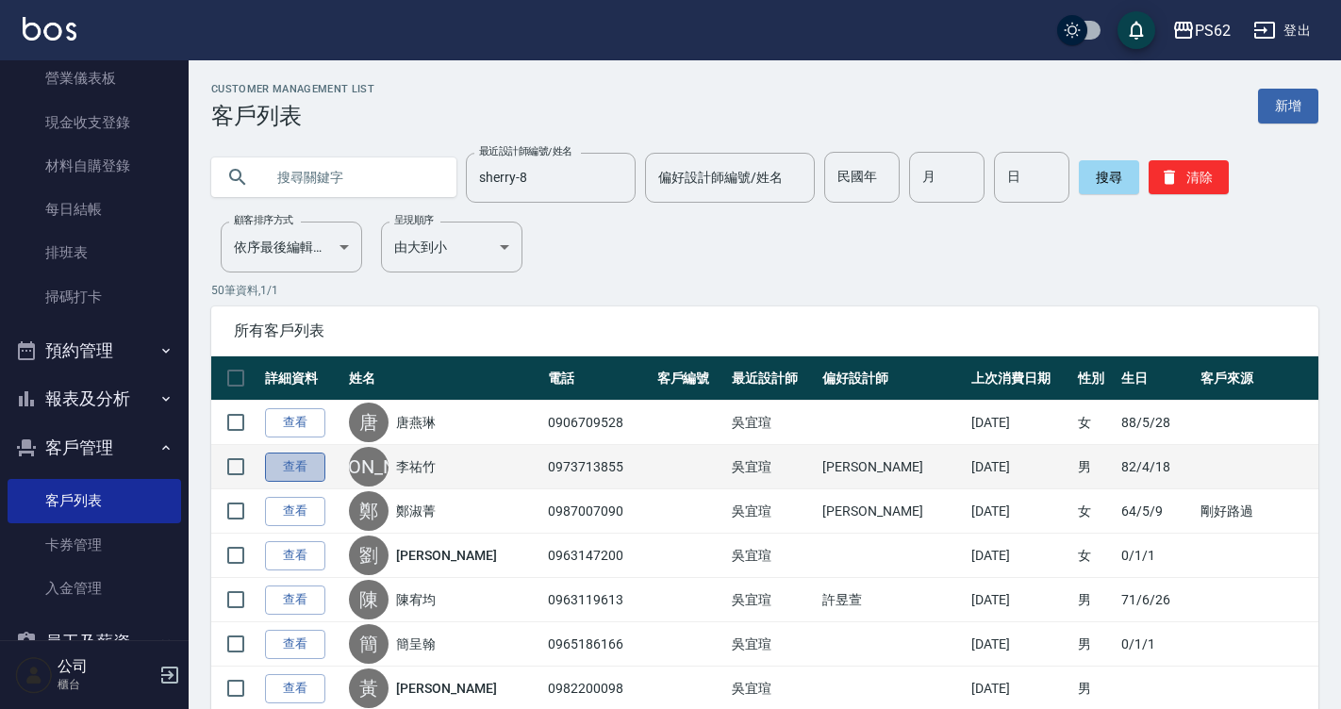
click at [285, 470] on link "查看" at bounding box center [295, 467] width 60 height 29
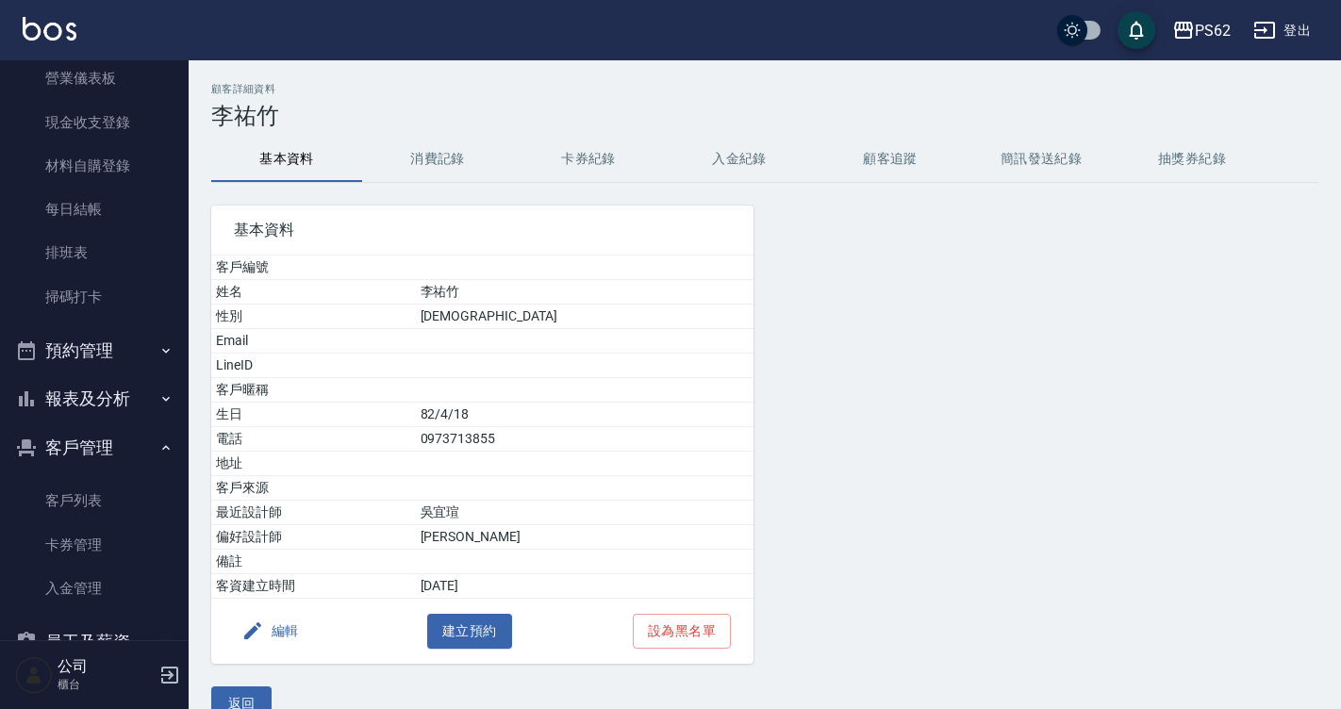
click at [344, 139] on button "基本資料" at bounding box center [286, 159] width 151 height 45
click at [402, 155] on button "消費記錄" at bounding box center [437, 159] width 151 height 45
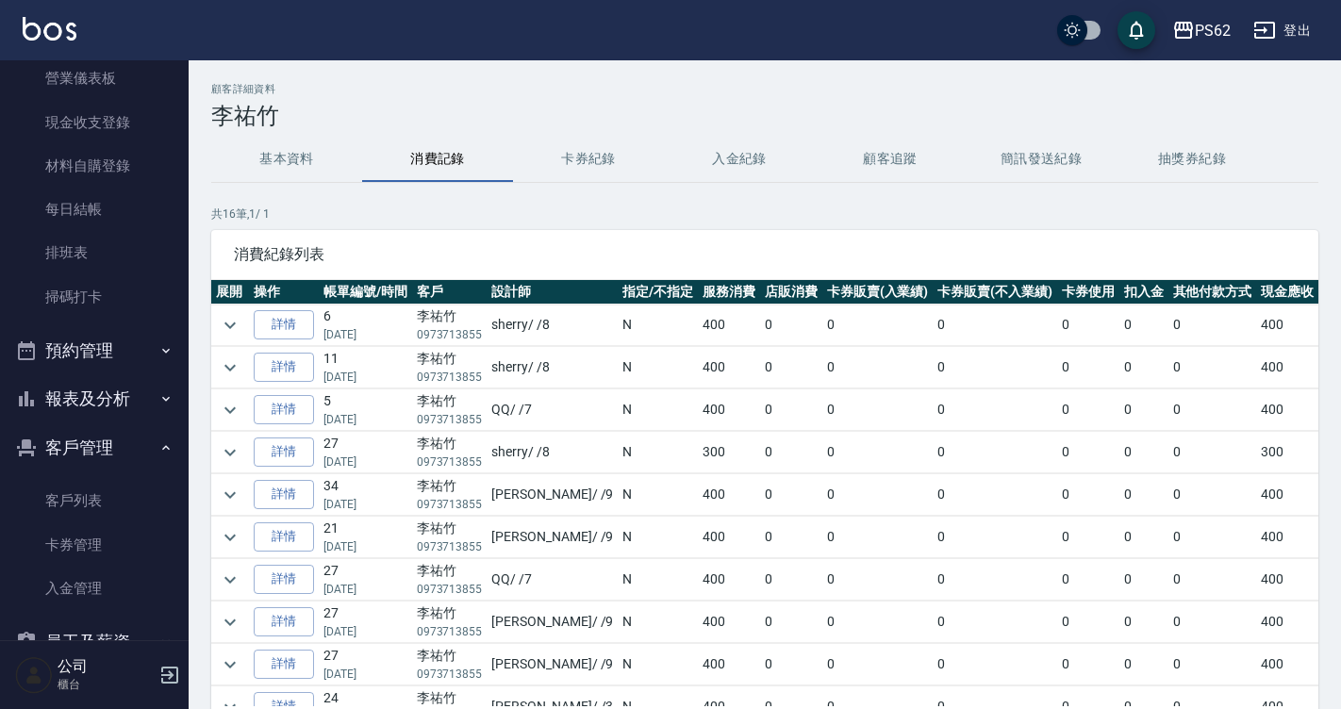
scroll to position [94, 0]
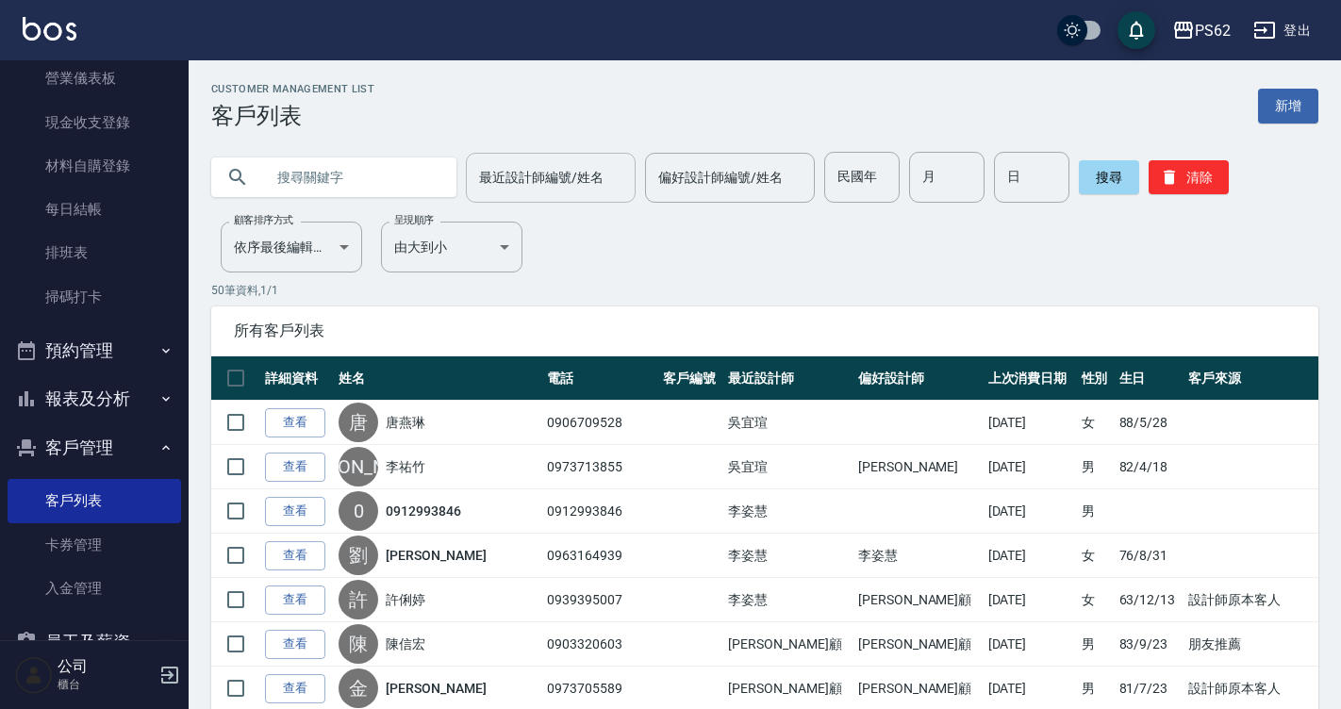
click at [544, 201] on div "最近設計師編號/姓名" at bounding box center [551, 178] width 170 height 50
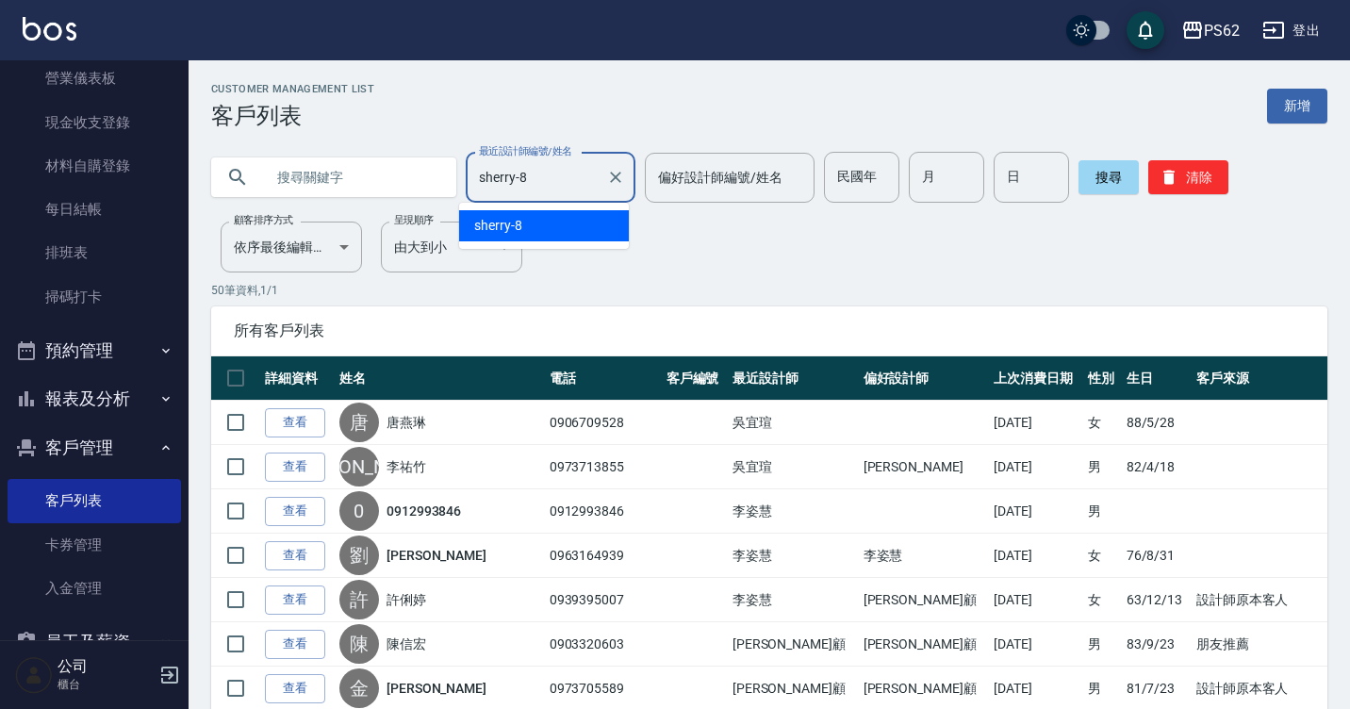
type input "sherry-8"
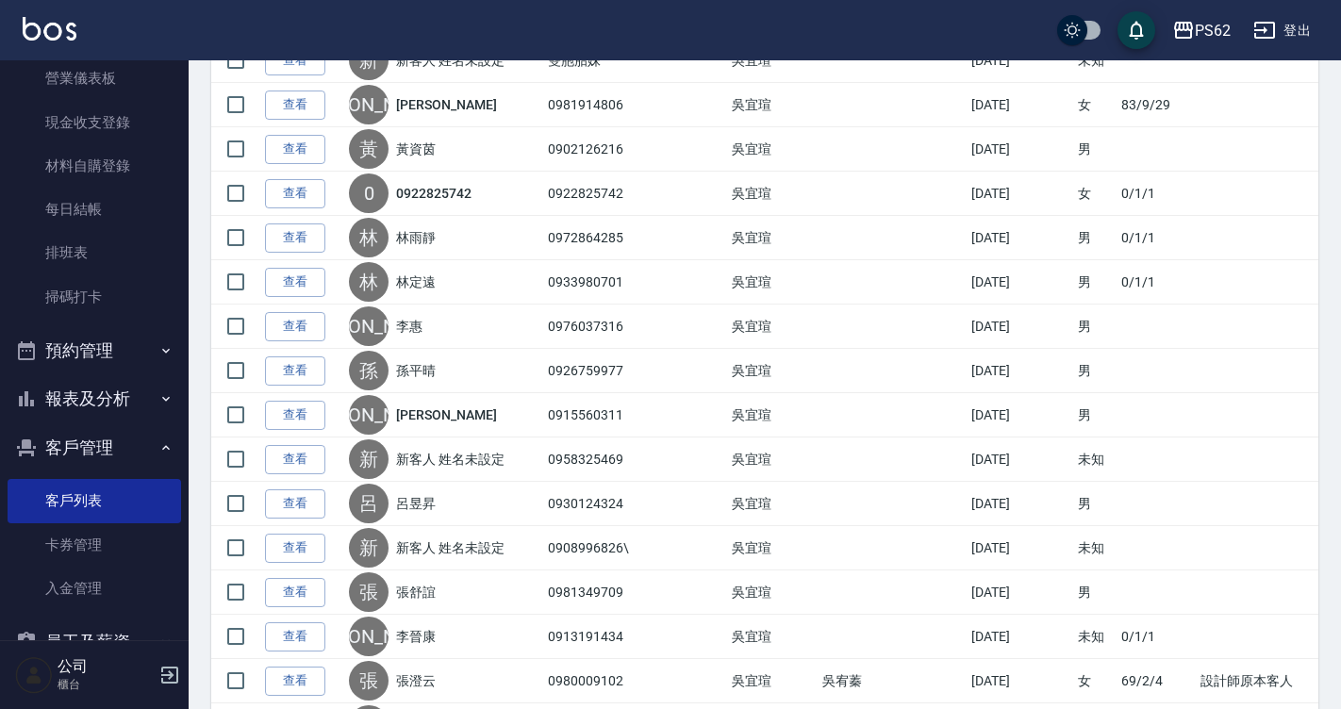
scroll to position [1996, 0]
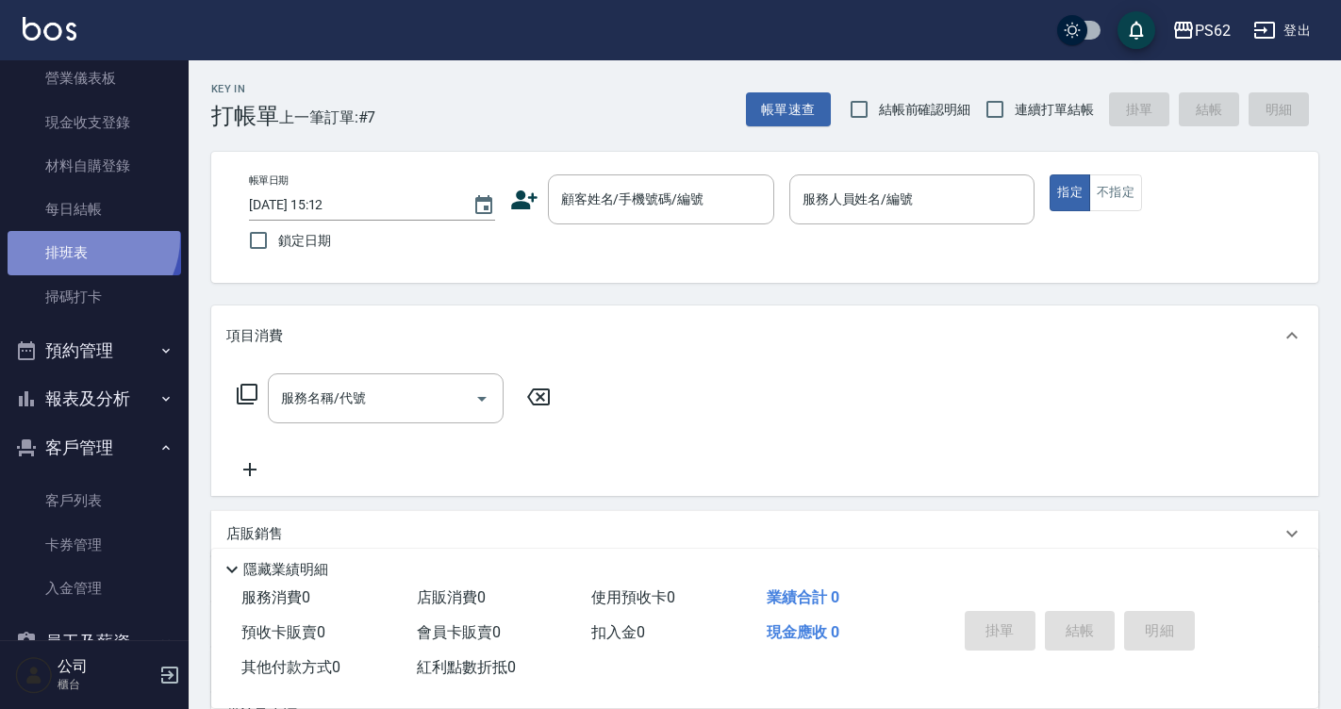
click at [86, 239] on link "排班表" at bounding box center [95, 252] width 174 height 43
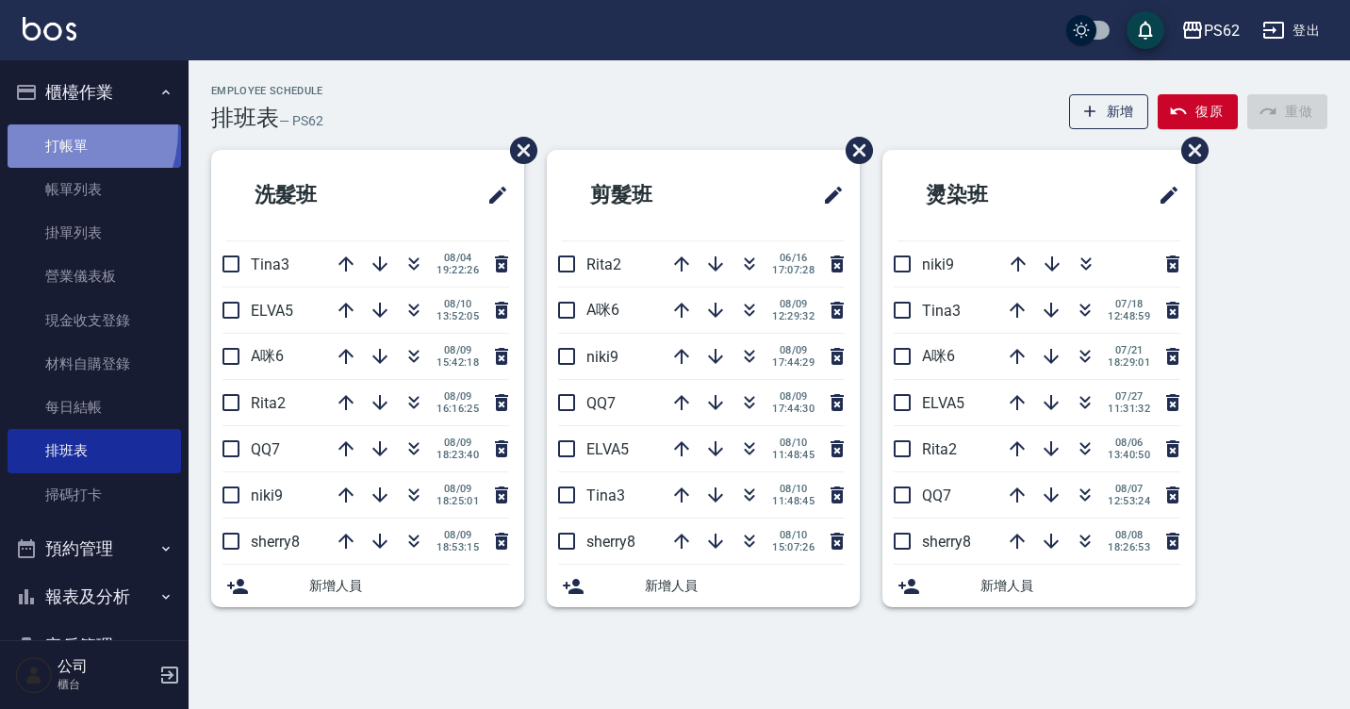
click at [49, 129] on link "打帳單" at bounding box center [95, 145] width 174 height 43
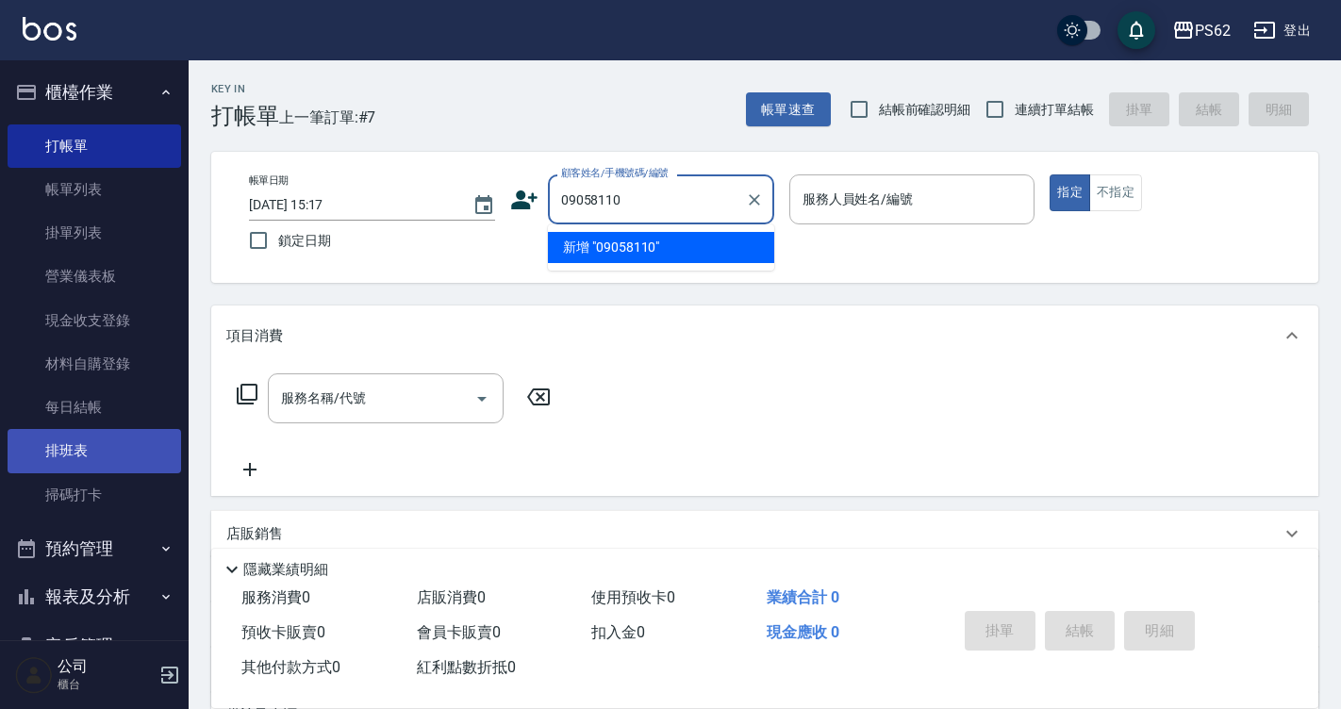
type input "09058110"
click at [61, 441] on link "排班表" at bounding box center [95, 450] width 174 height 43
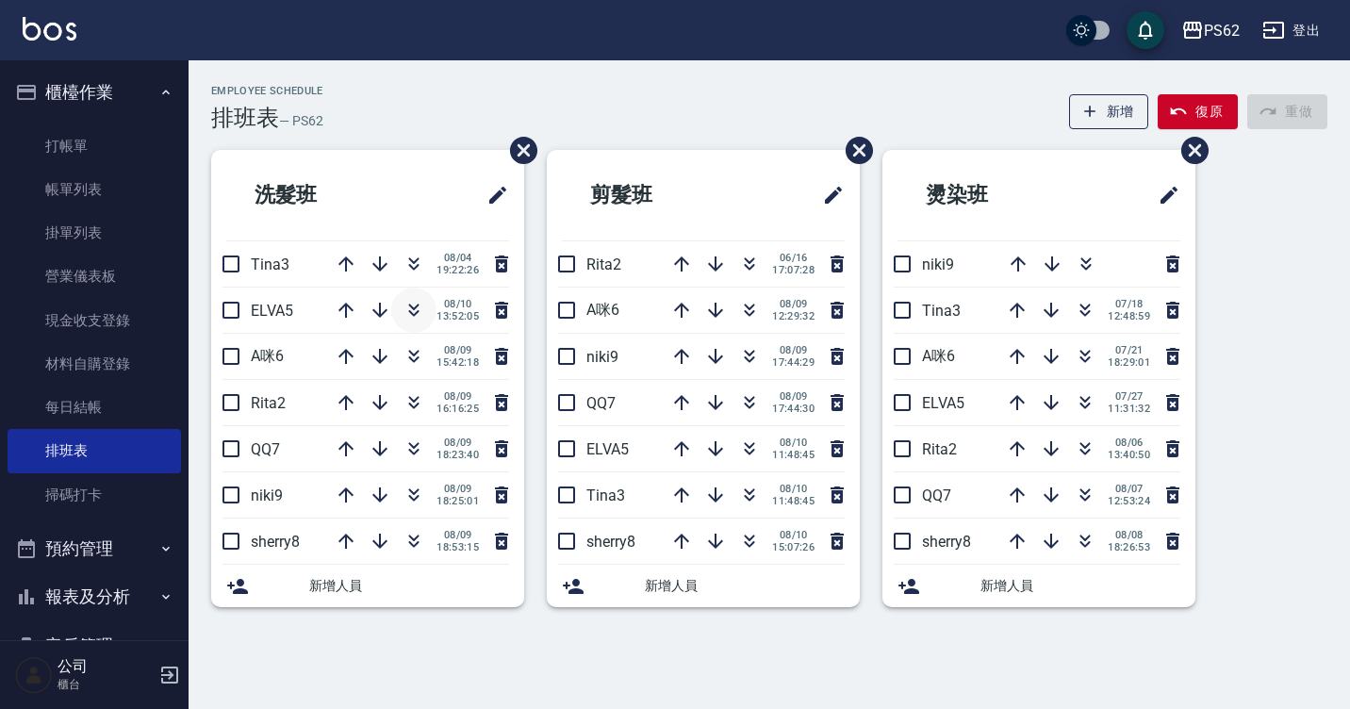
click at [403, 302] on icon "button" at bounding box center [414, 310] width 23 height 23
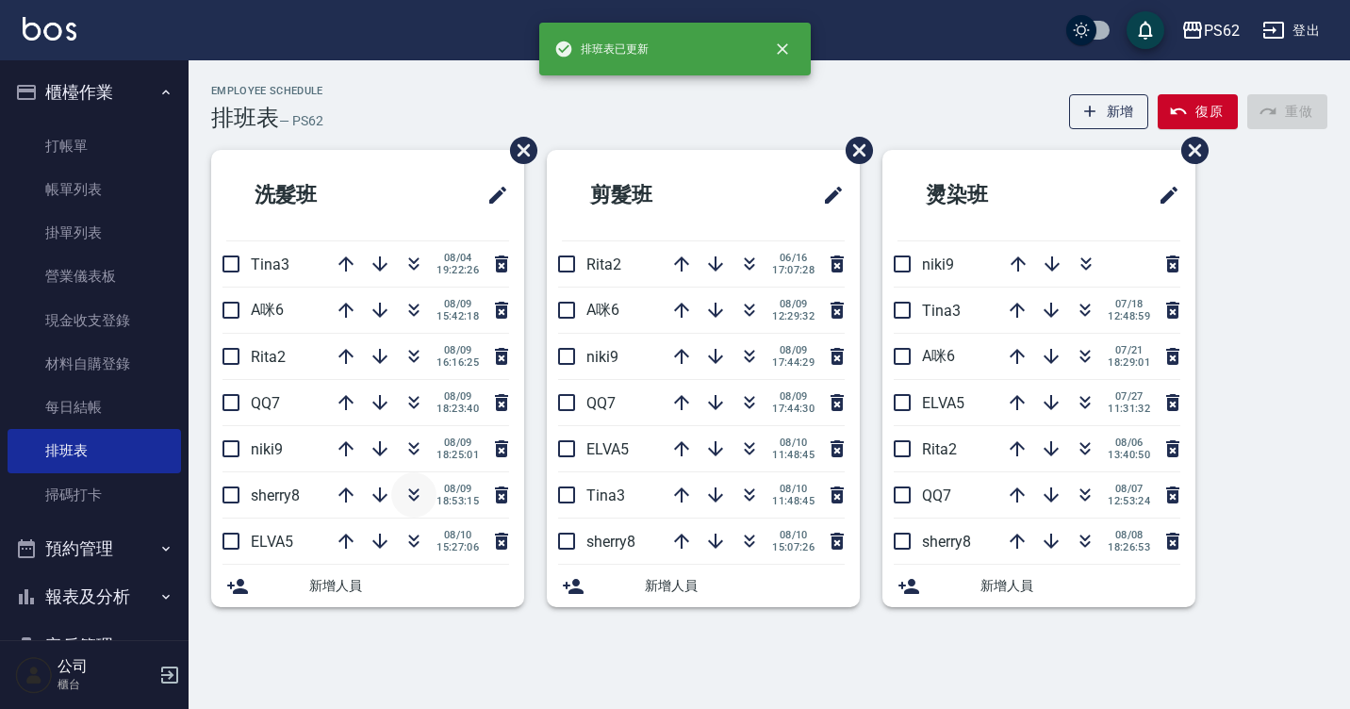
click at [413, 487] on icon "button" at bounding box center [414, 495] width 23 height 23
